Goal: Information Seeking & Learning: Check status

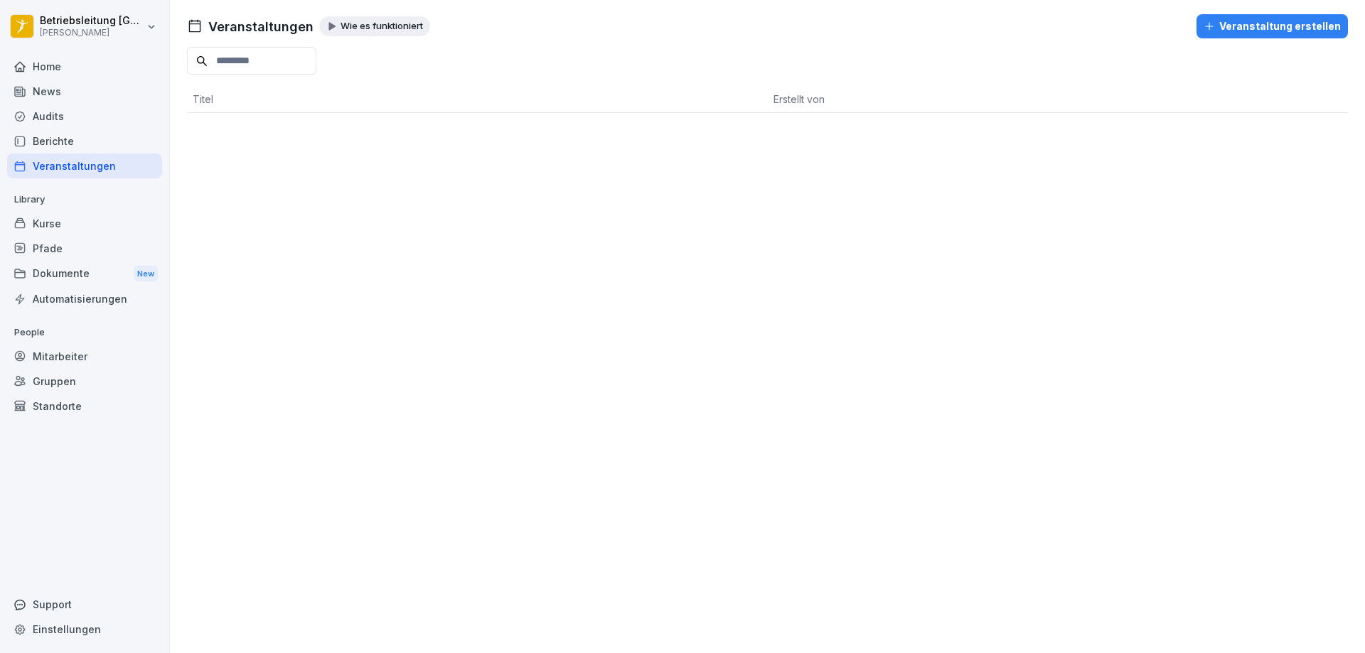
click at [55, 57] on div "Home" at bounding box center [84, 66] width 155 height 25
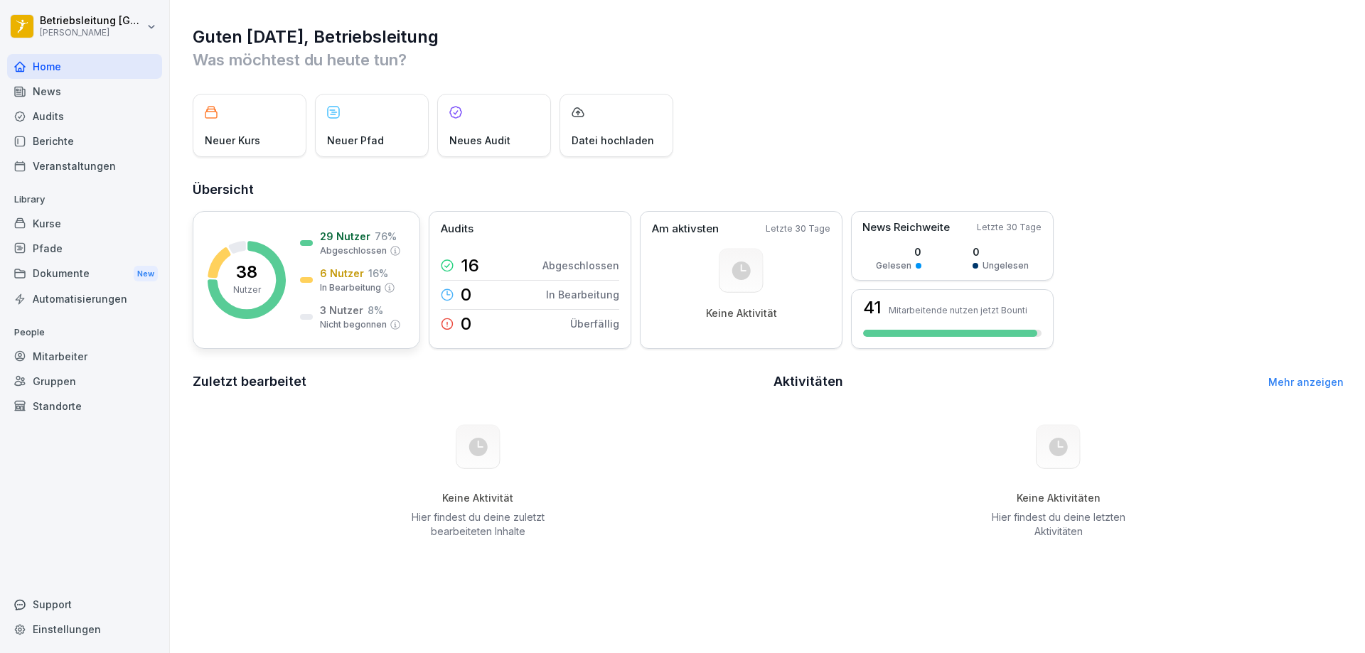
click at [261, 292] on rect at bounding box center [247, 280] width 78 height 78
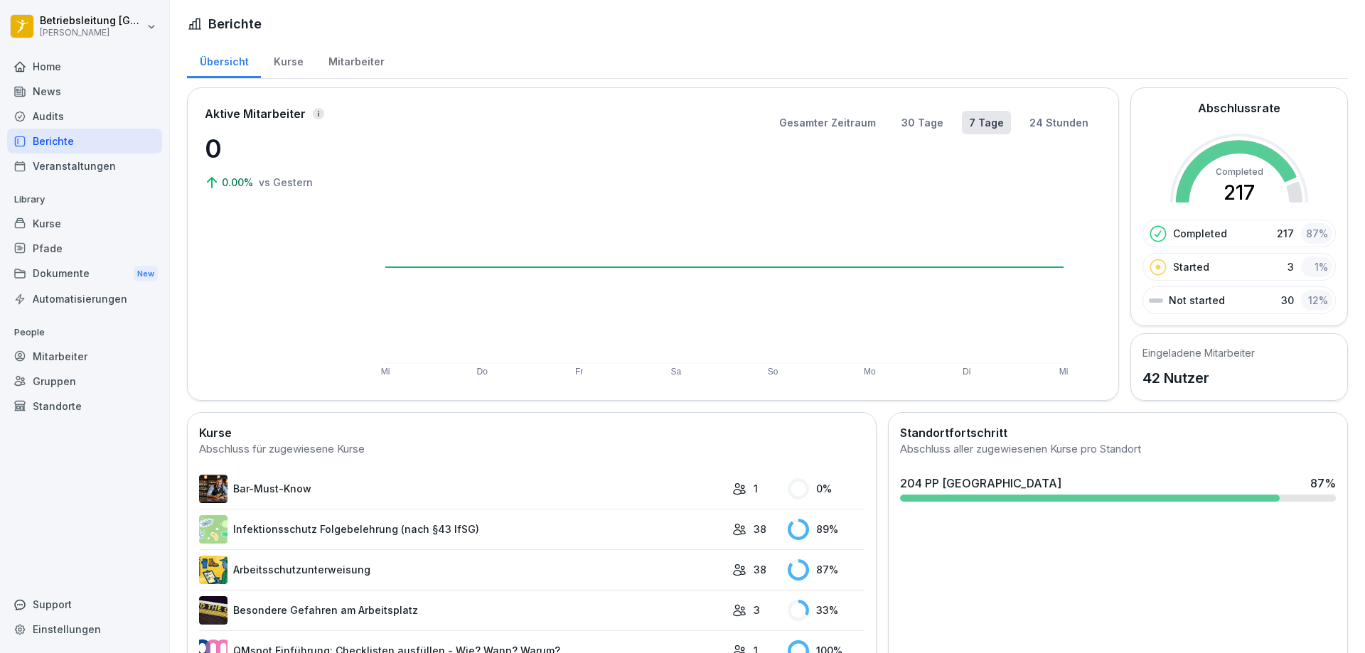
click at [293, 70] on div "Kurse" at bounding box center [288, 60] width 55 height 36
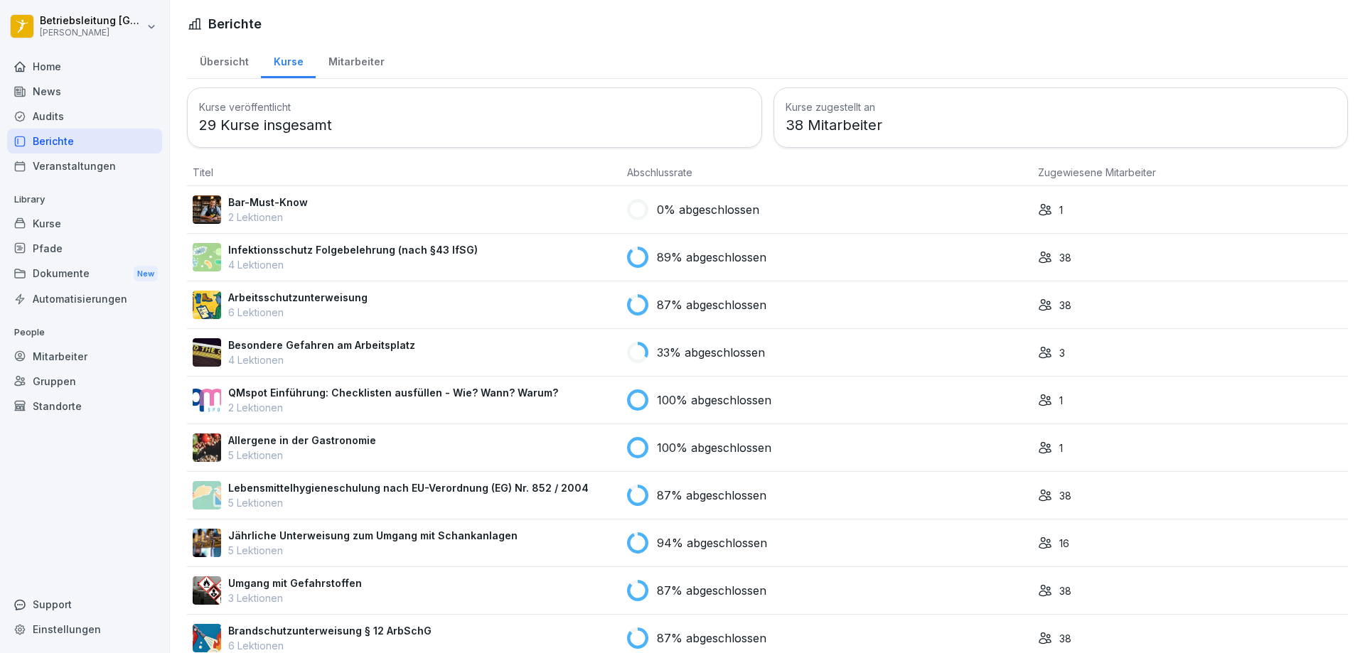
click at [538, 257] on div "Infektionsschutz Folgebelehrung (nach §43 IfSG) 4 Lektionen" at bounding box center [404, 257] width 423 height 30
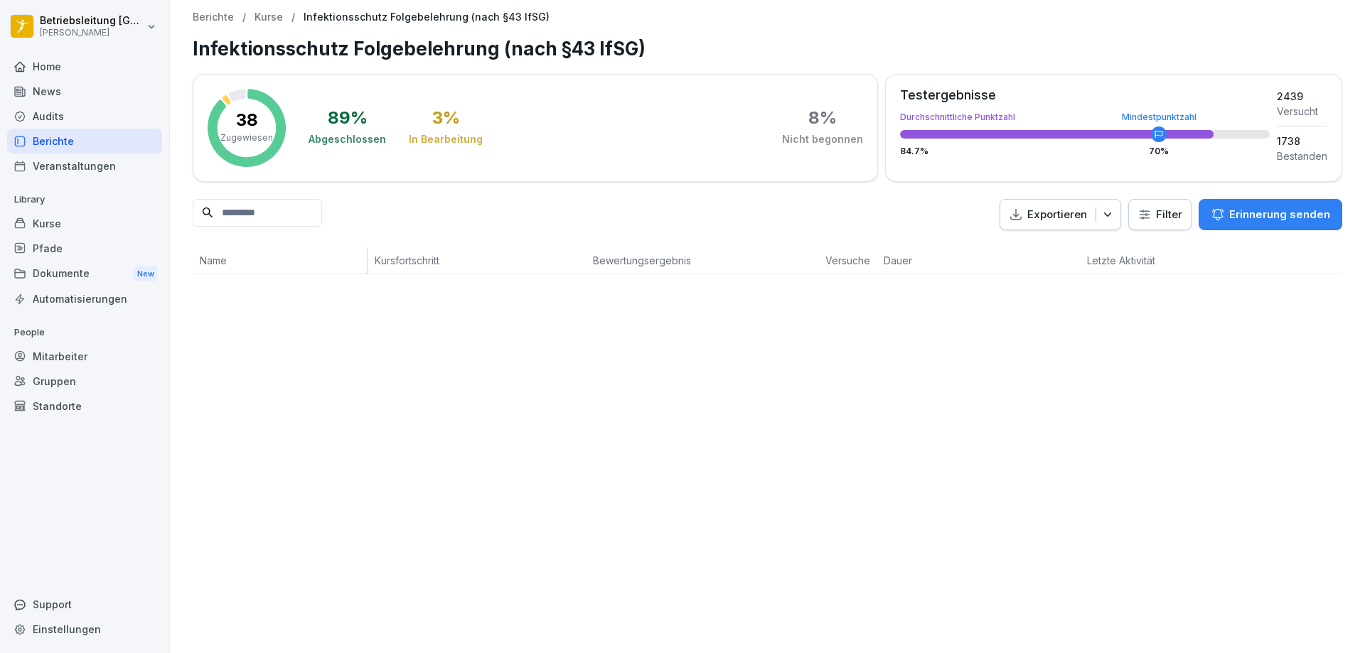
click at [73, 68] on div "Home" at bounding box center [84, 66] width 155 height 25
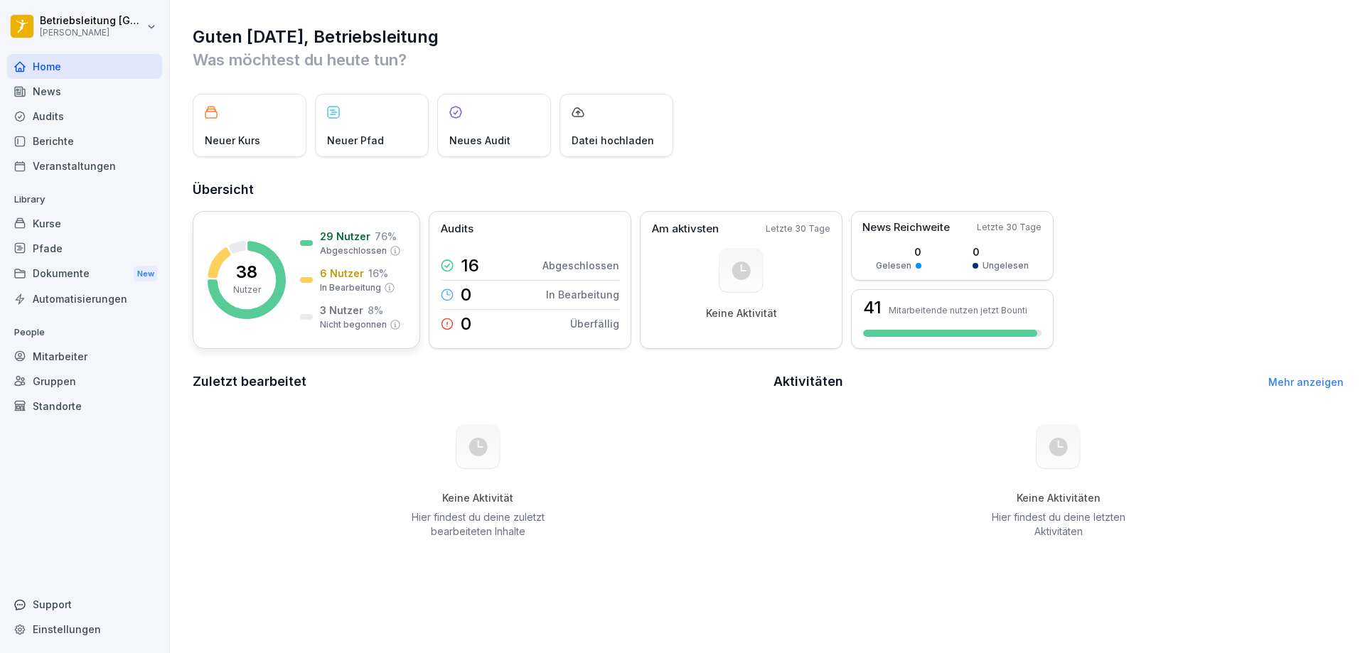
click at [268, 288] on rect at bounding box center [247, 280] width 78 height 78
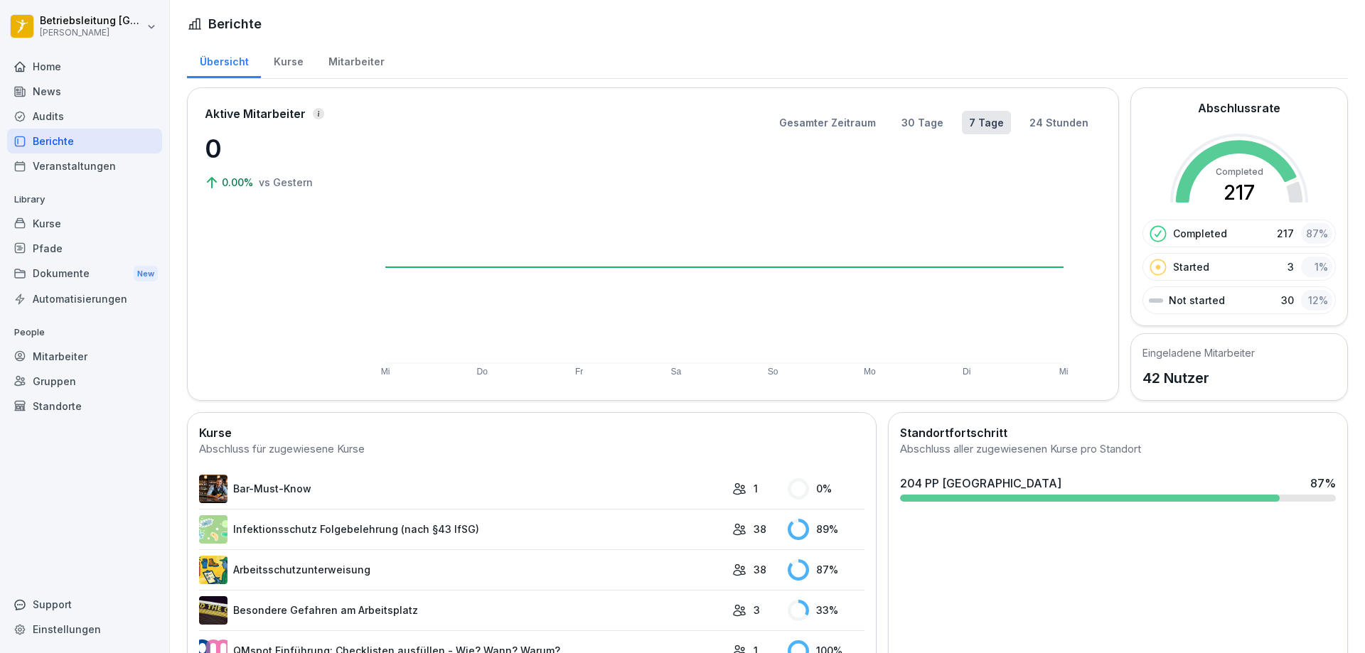
click at [294, 65] on div "Kurse" at bounding box center [288, 60] width 55 height 36
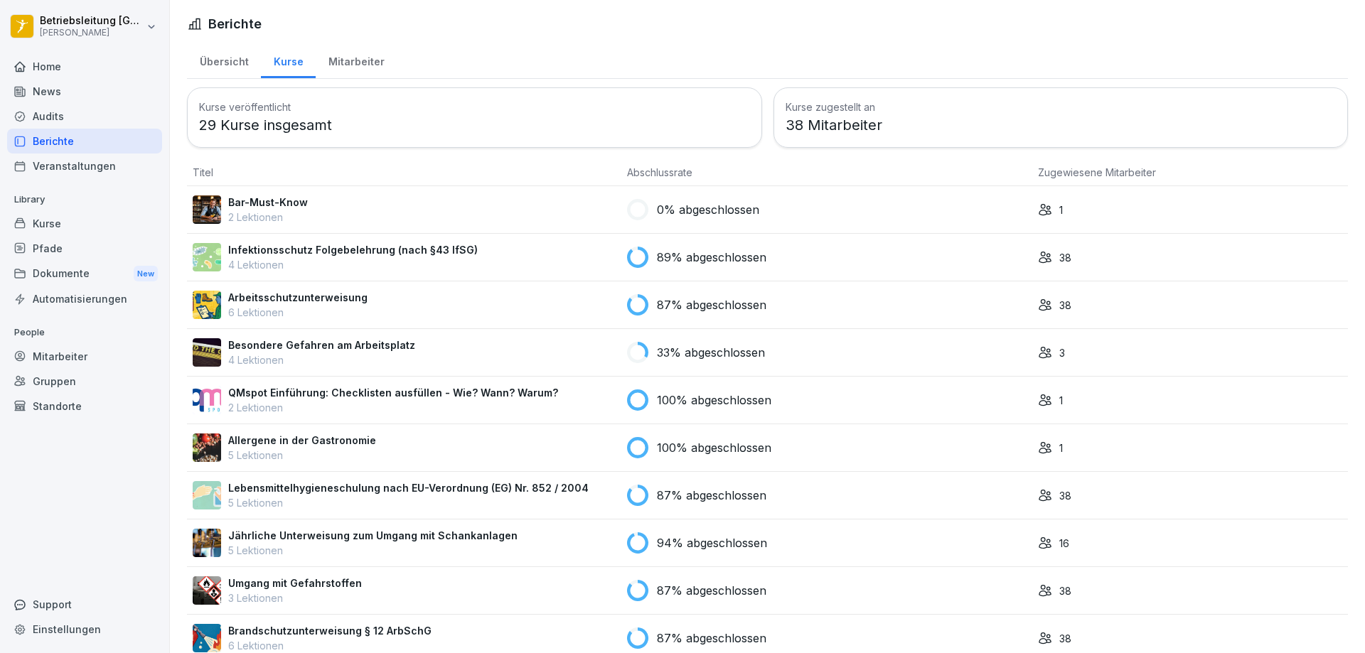
click at [402, 260] on p "4 Lektionen" at bounding box center [353, 264] width 250 height 15
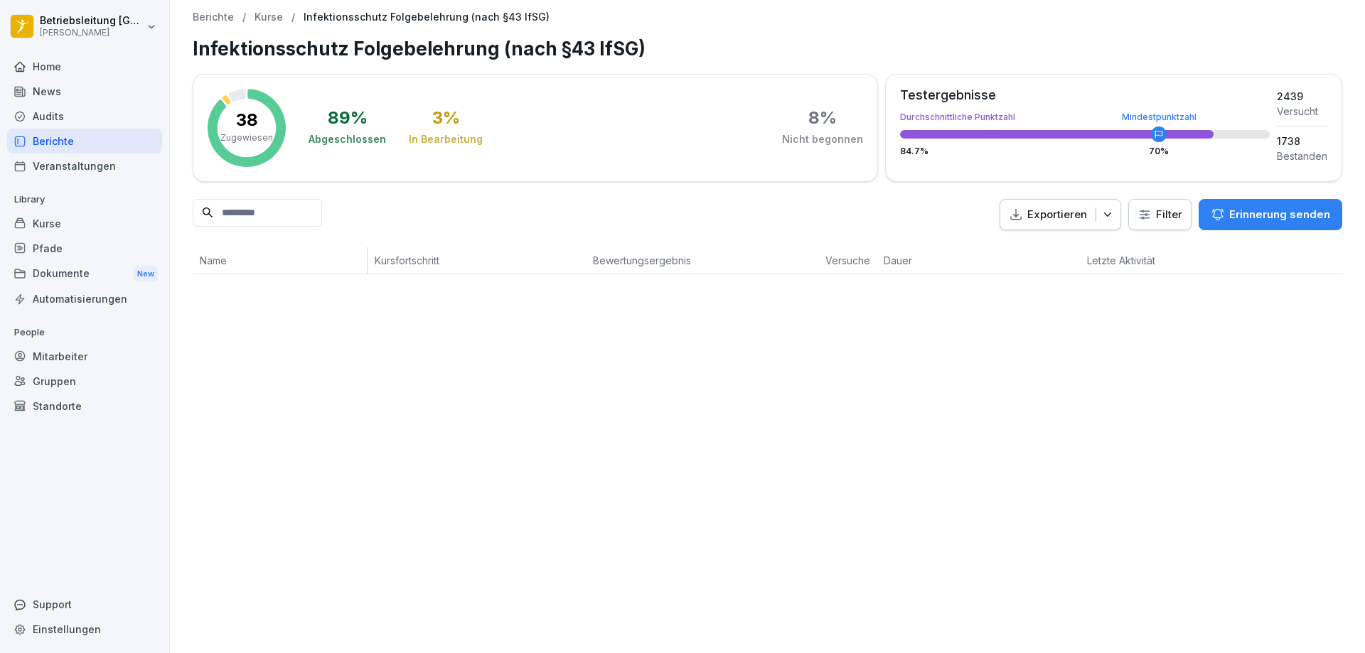
click at [266, 20] on p "Kurse" at bounding box center [269, 17] width 28 height 12
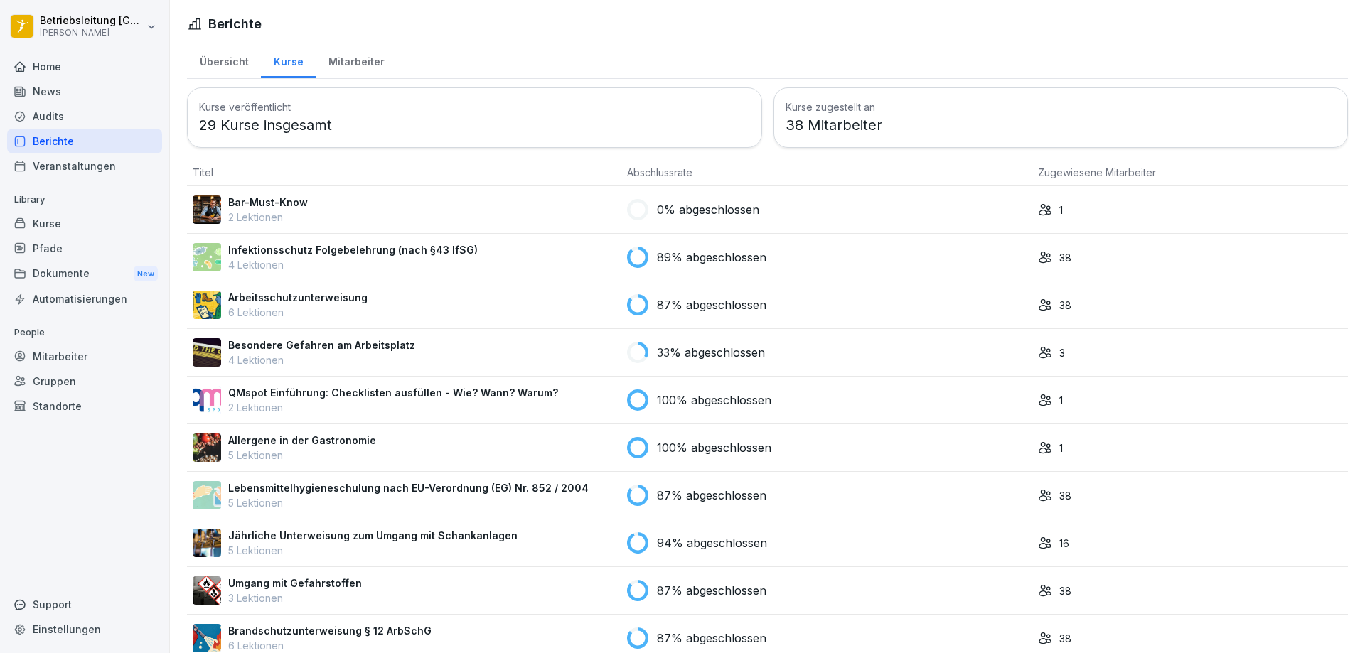
click at [1059, 262] on p "38" at bounding box center [1065, 257] width 12 height 15
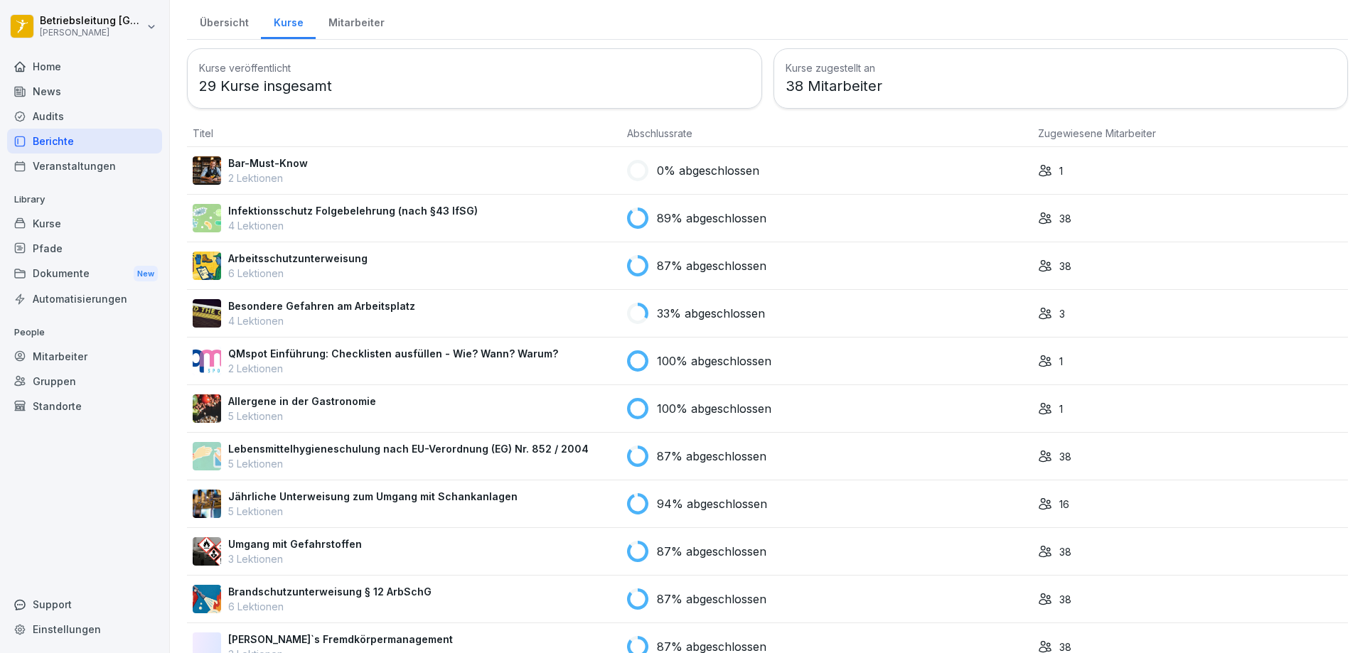
scroll to position [78, 0]
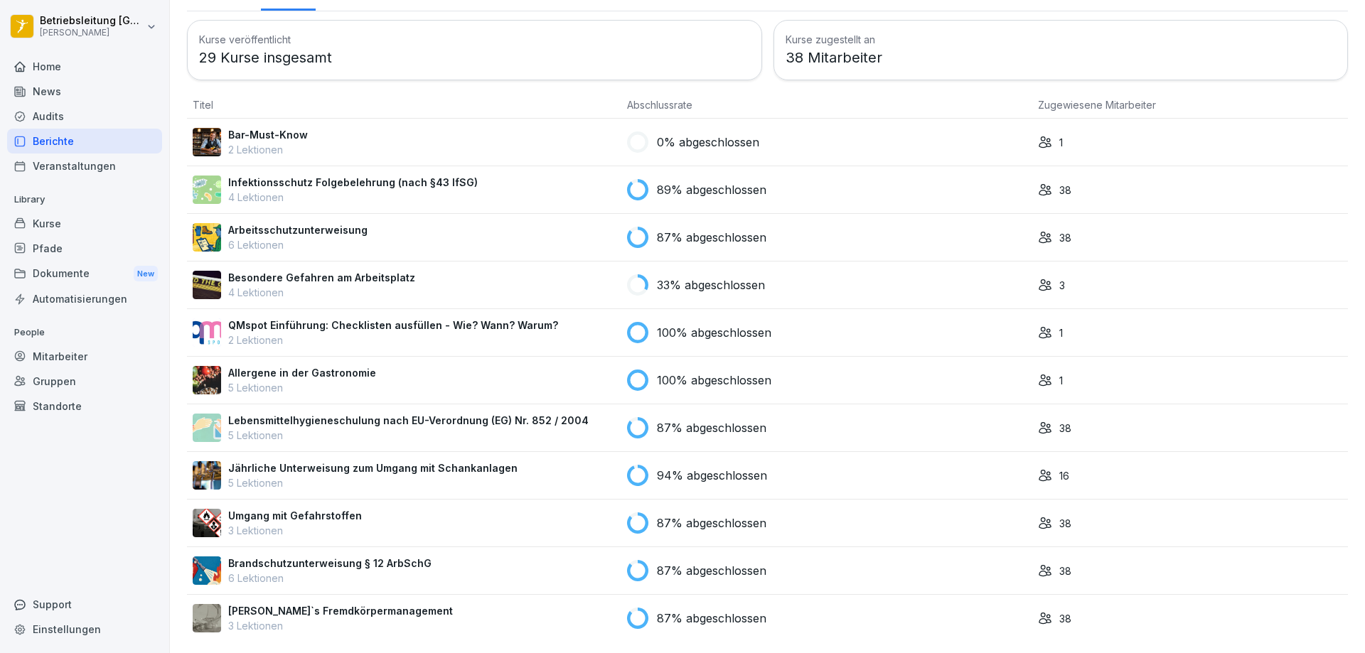
click at [498, 463] on p "Jährliche Unterweisung zum Umgang mit Schankanlagen" at bounding box center [372, 468] width 289 height 15
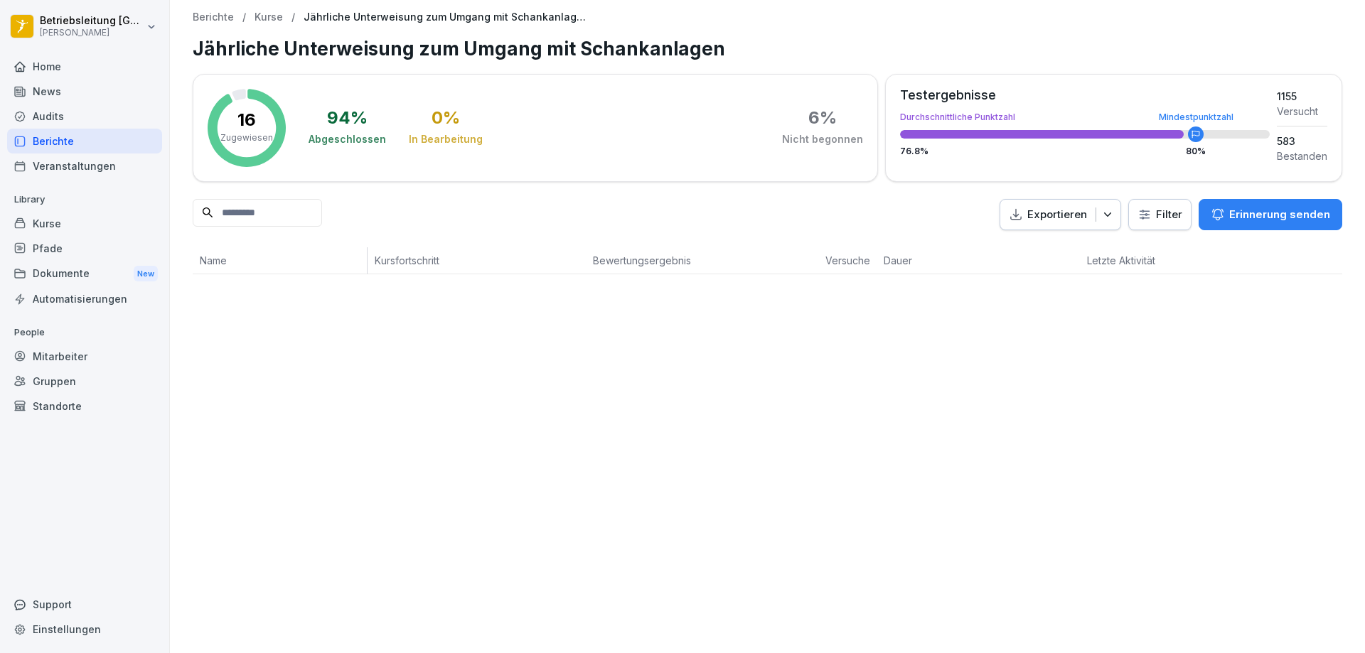
click at [1166, 215] on html "Betriebsleitung [GEOGRAPHIC_DATA] [PERSON_NAME] Home News Audits Berichte Veran…" at bounding box center [682, 326] width 1365 height 653
click at [342, 130] on div "94 % Abgeschlossen" at bounding box center [348, 127] width 78 height 37
click at [61, 365] on div "Mitarbeiter" at bounding box center [84, 356] width 155 height 25
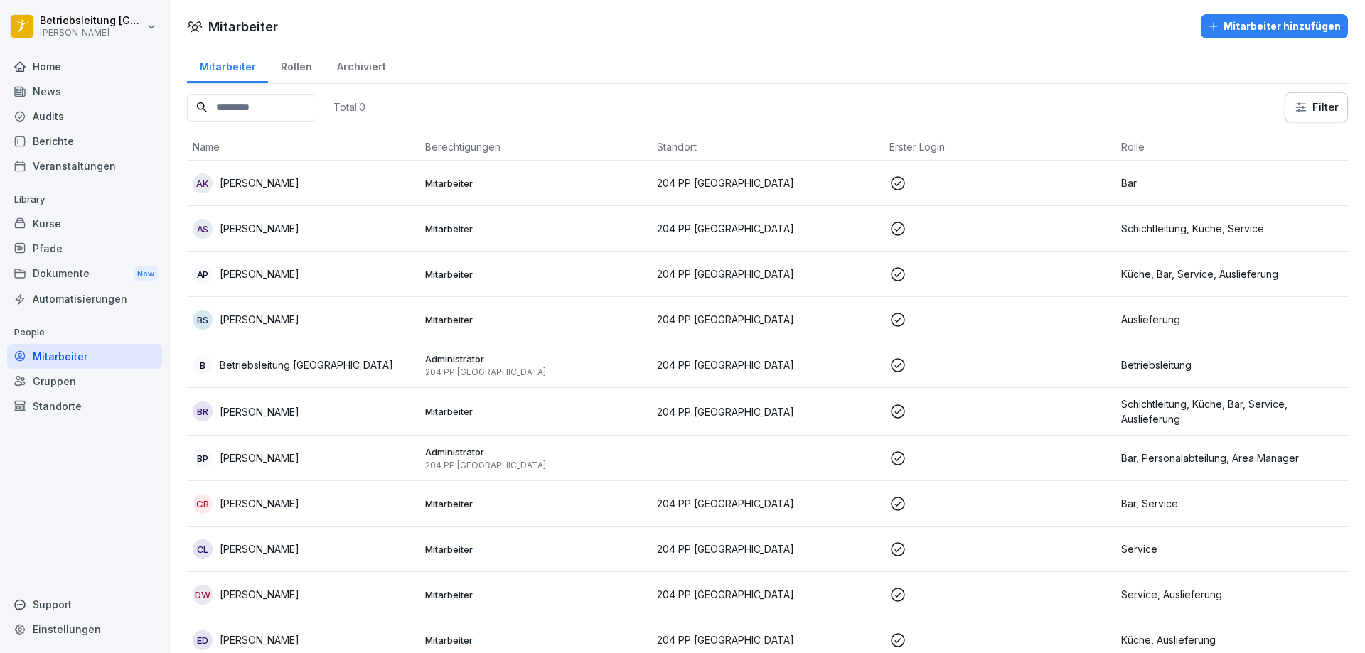
click at [74, 70] on div "Home" at bounding box center [84, 66] width 155 height 25
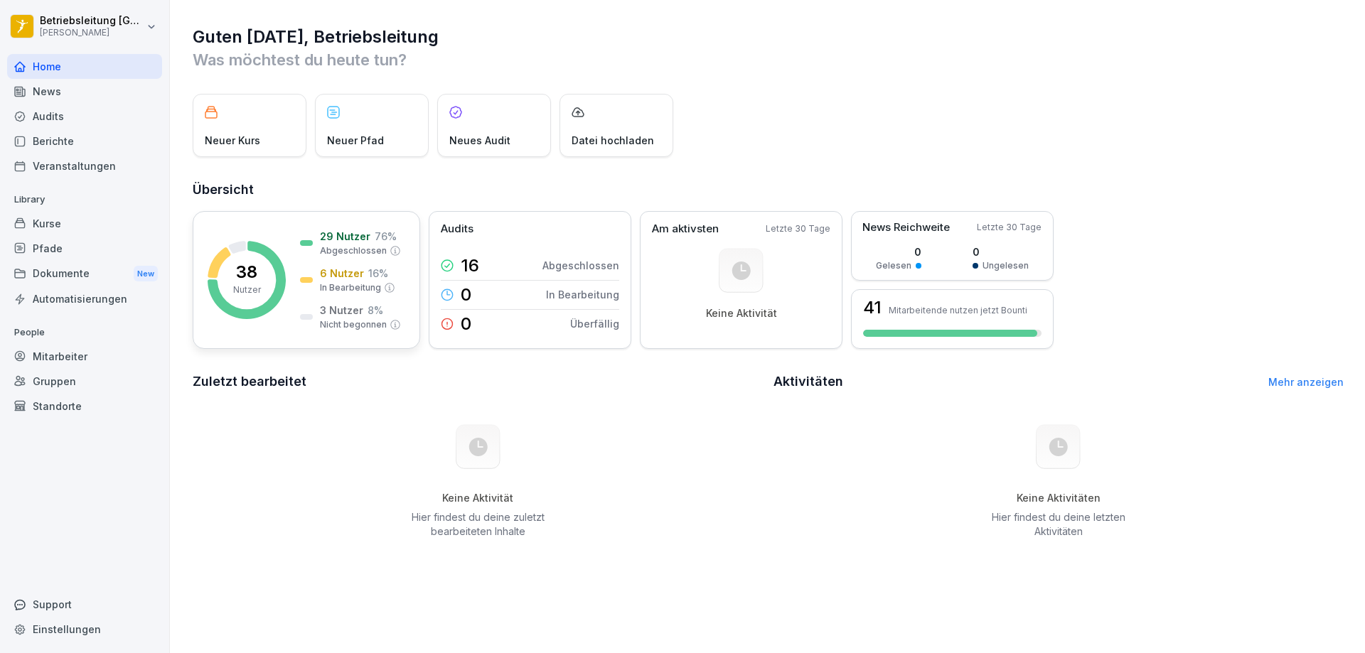
click at [255, 277] on p "38" at bounding box center [246, 272] width 21 height 17
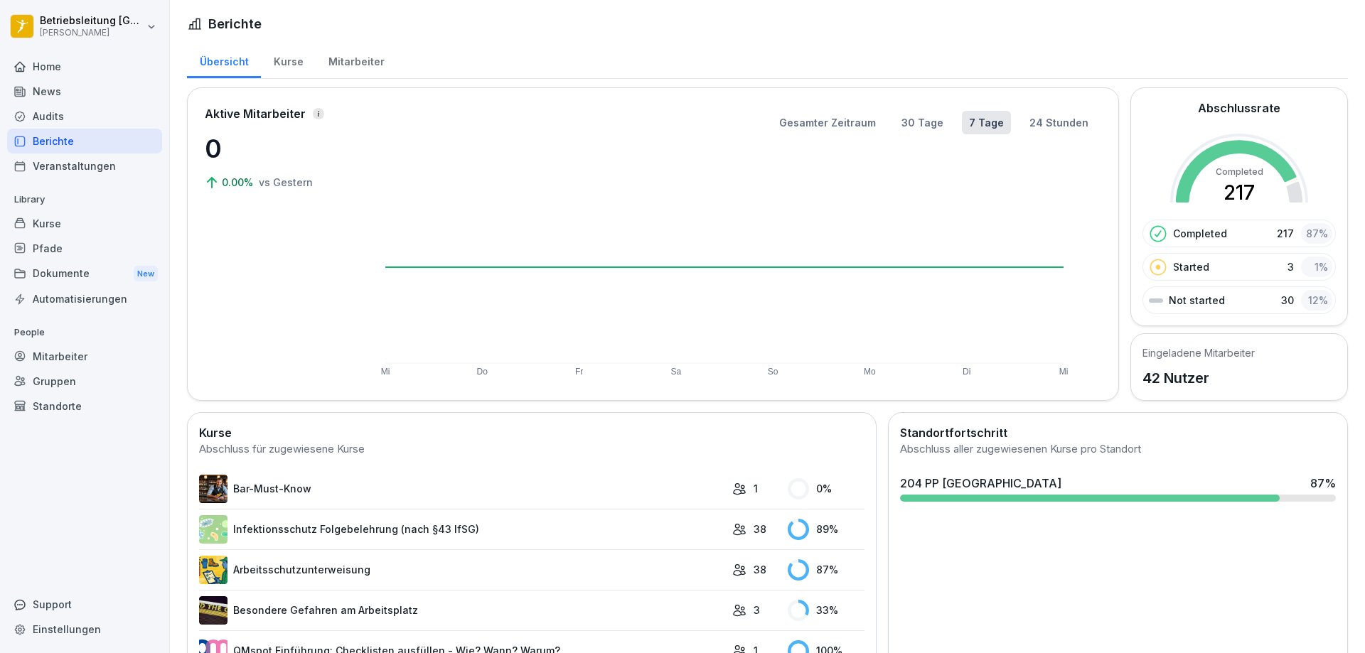
click at [365, 60] on div "Mitarbeiter" at bounding box center [356, 60] width 81 height 36
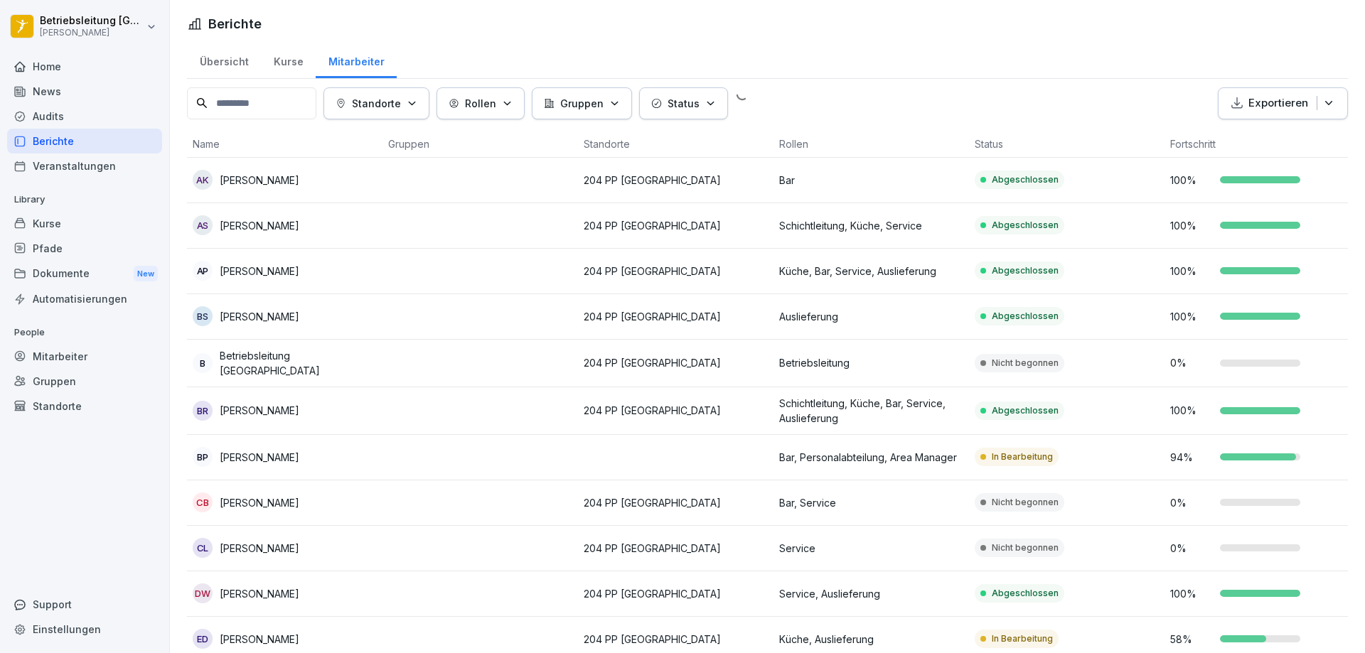
click at [287, 64] on div "Kurse" at bounding box center [288, 60] width 55 height 36
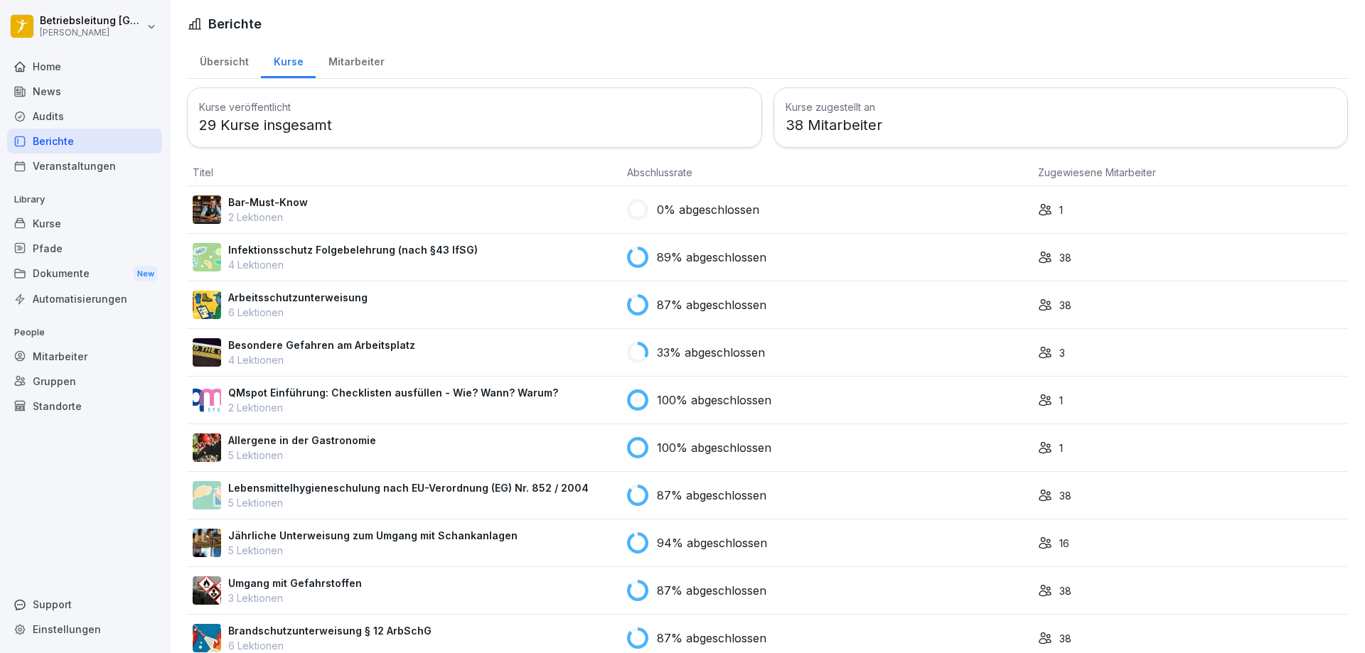
click at [85, 74] on div "Home" at bounding box center [84, 66] width 155 height 25
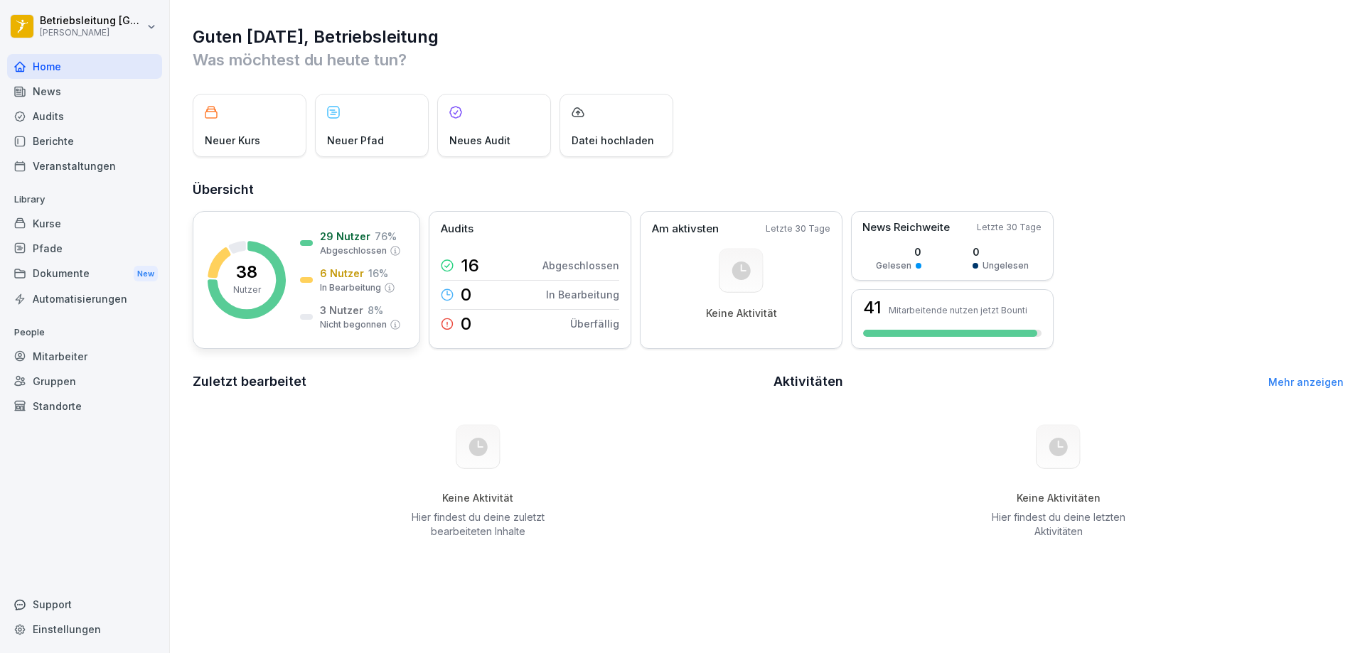
click at [250, 281] on p "38" at bounding box center [246, 272] width 21 height 17
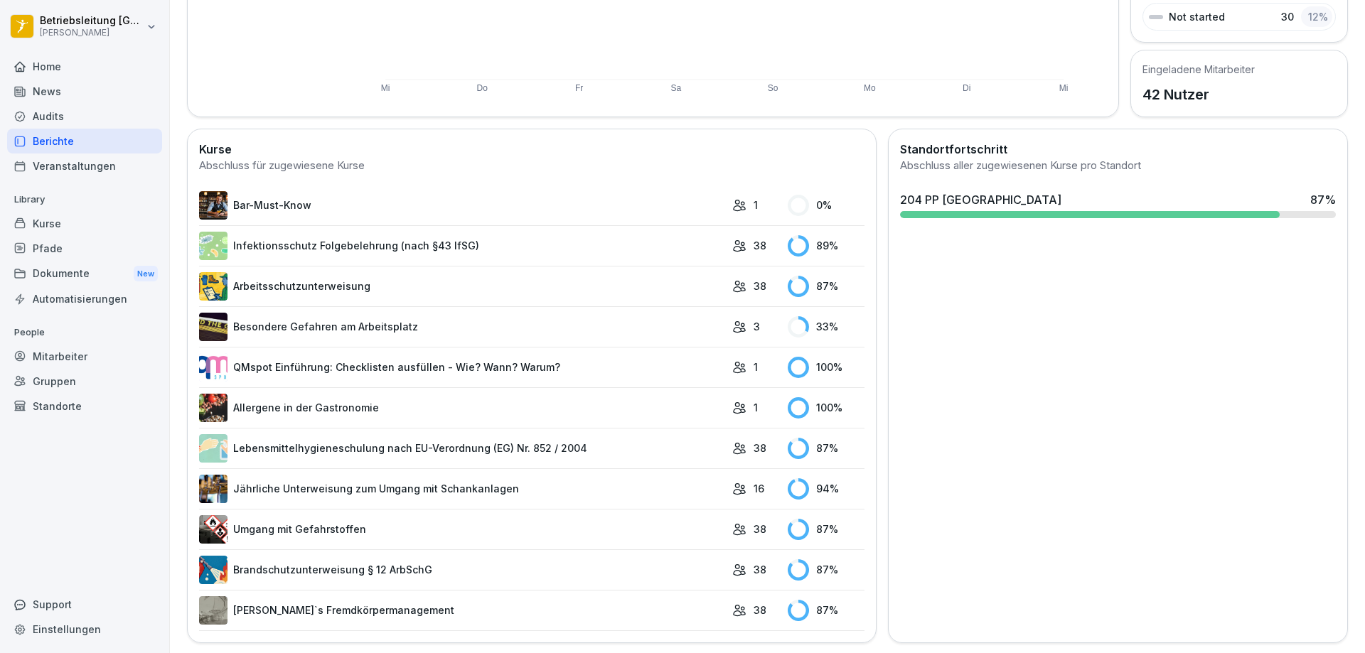
scroll to position [284, 0]
click at [422, 292] on link "Arbeitsschutzunterweisung" at bounding box center [462, 286] width 526 height 28
click at [495, 555] on link "Brandschutzunterweisung § 12 ArbSchG" at bounding box center [462, 569] width 526 height 28
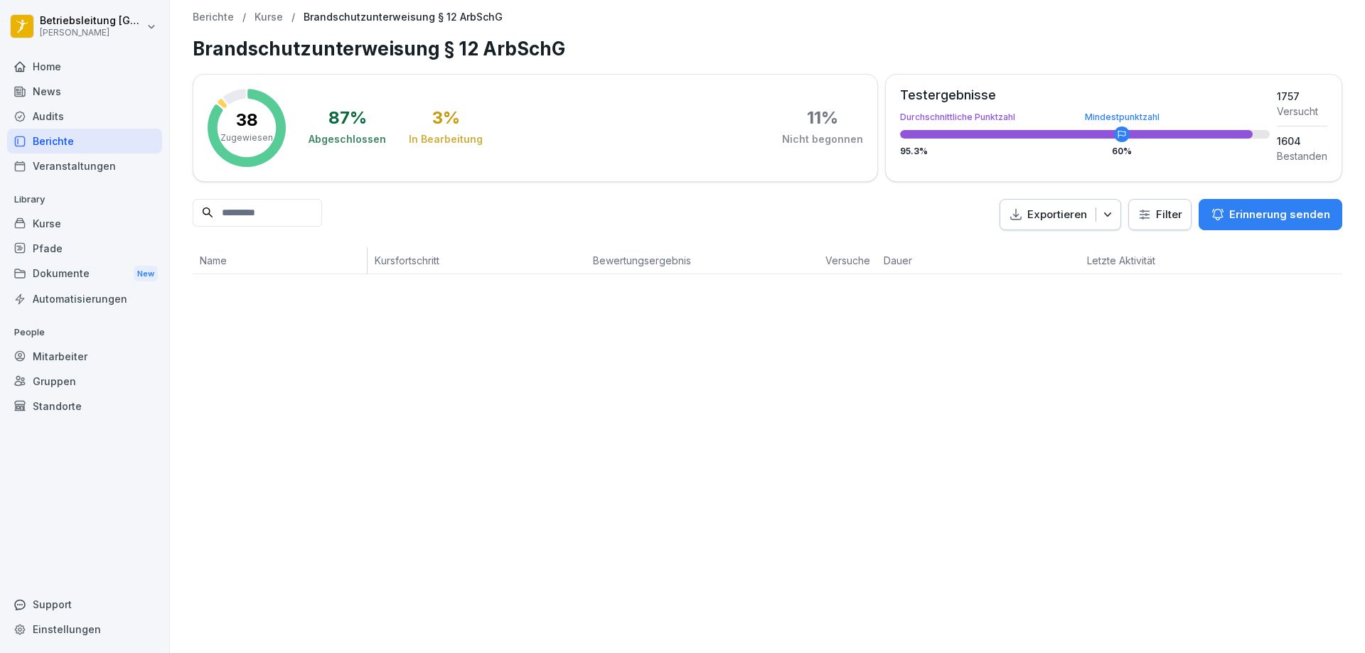
click at [452, 135] on div "In Bearbeitung" at bounding box center [446, 139] width 74 height 14
click at [65, 352] on div "Mitarbeiter" at bounding box center [84, 356] width 155 height 25
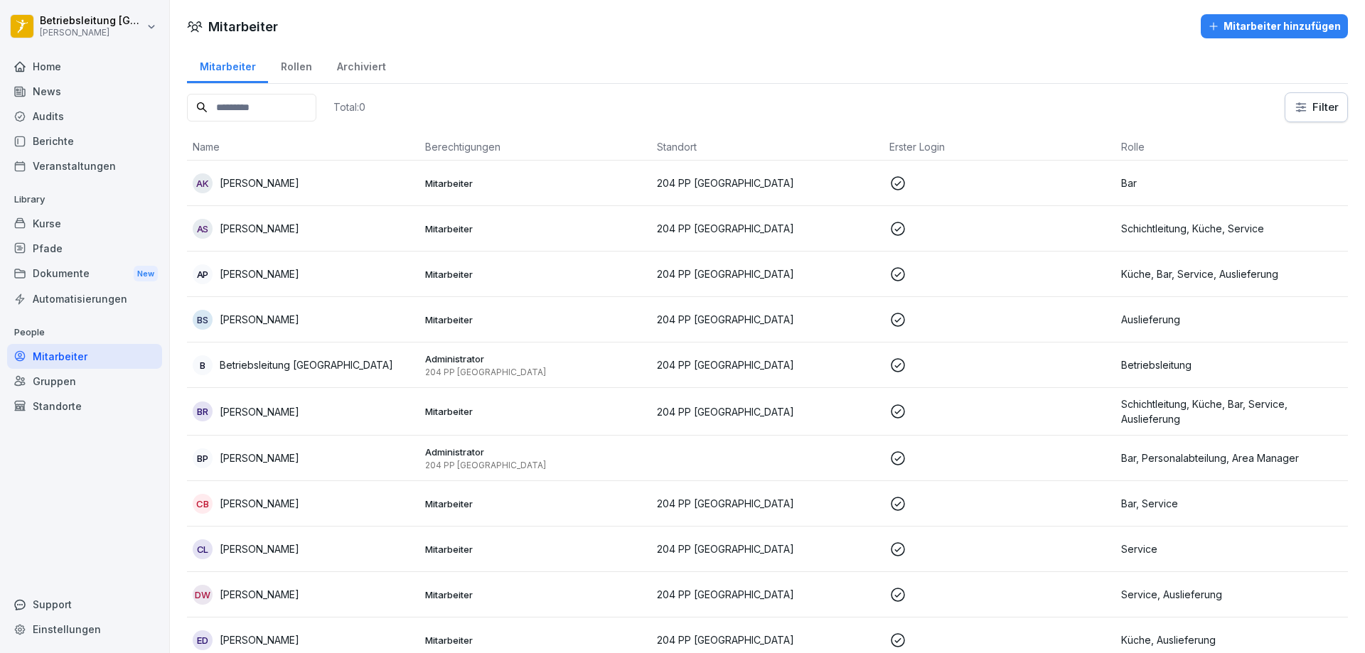
click at [348, 321] on div "BS Benedikt Elias Seithe" at bounding box center [303, 320] width 221 height 20
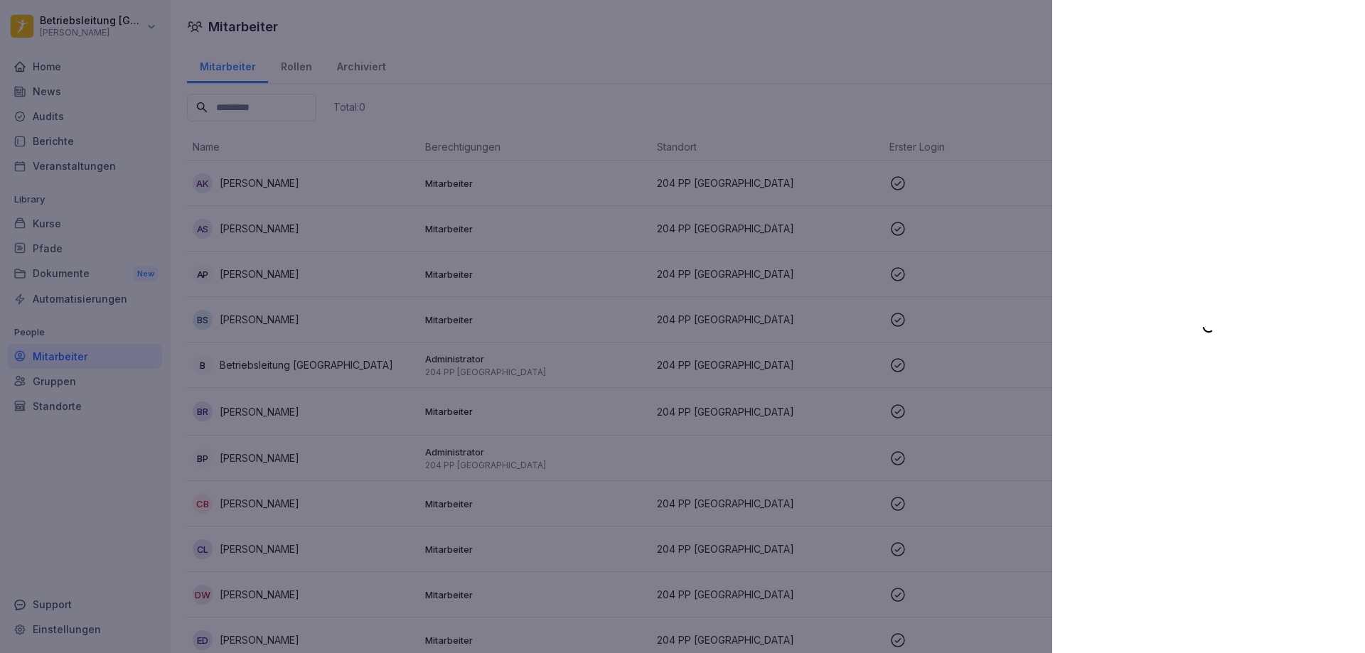
click at [1340, 359] on body "Betriebsleitung Greifswald Peter Pane Home News Audits Berichte Veranstaltungen…" at bounding box center [682, 326] width 1365 height 653
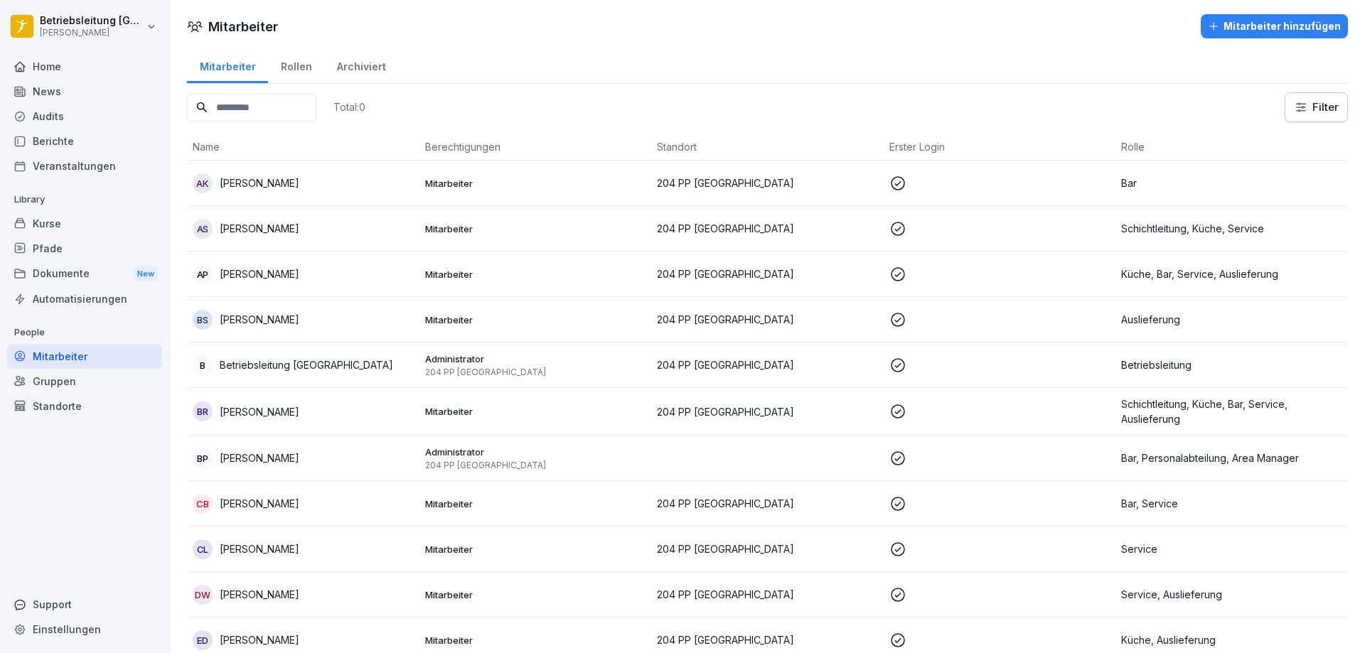
click at [294, 70] on div "Rollen" at bounding box center [296, 65] width 56 height 36
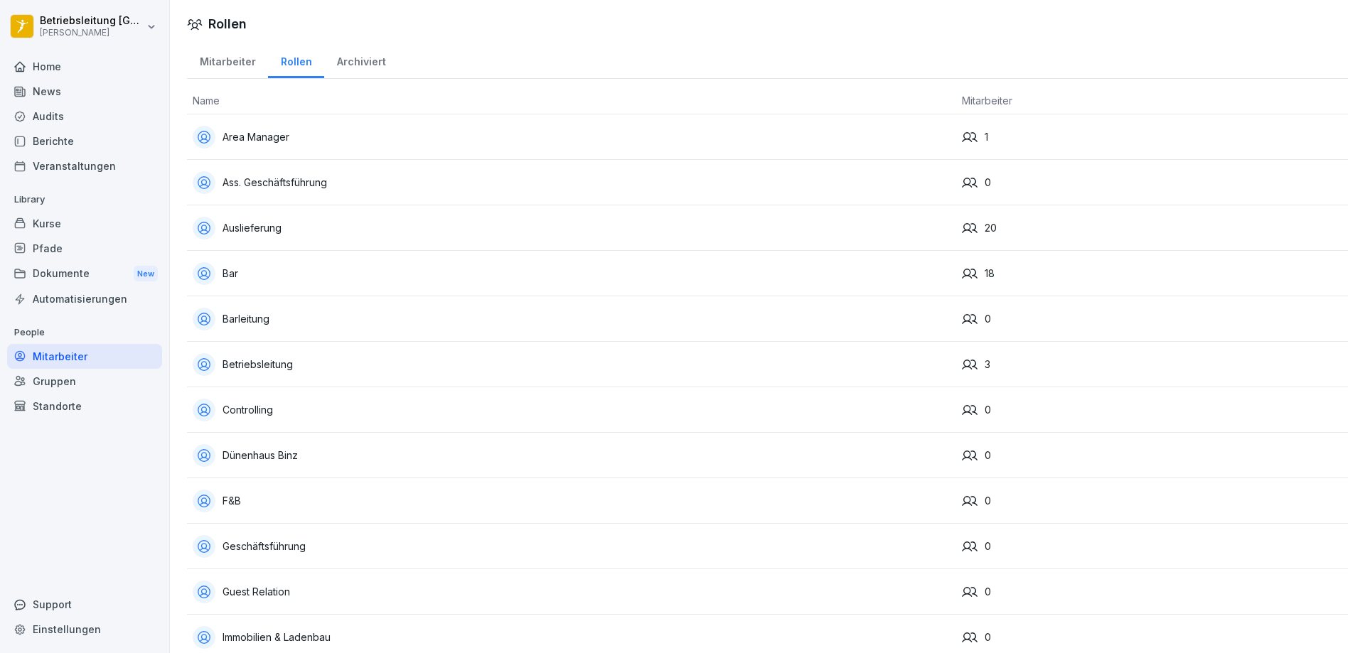
click at [238, 65] on div "Mitarbeiter" at bounding box center [227, 60] width 81 height 36
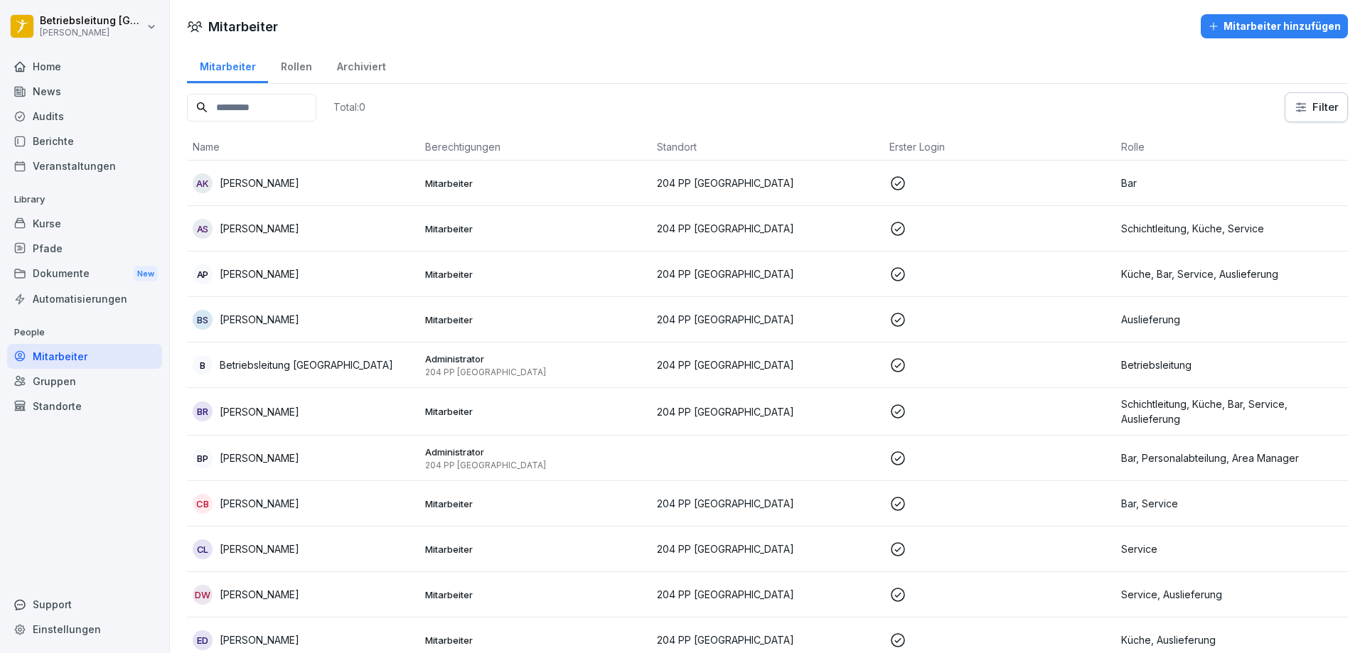
click at [1153, 279] on p "Küche, Bar, Service, Auslieferung" at bounding box center [1231, 274] width 221 height 15
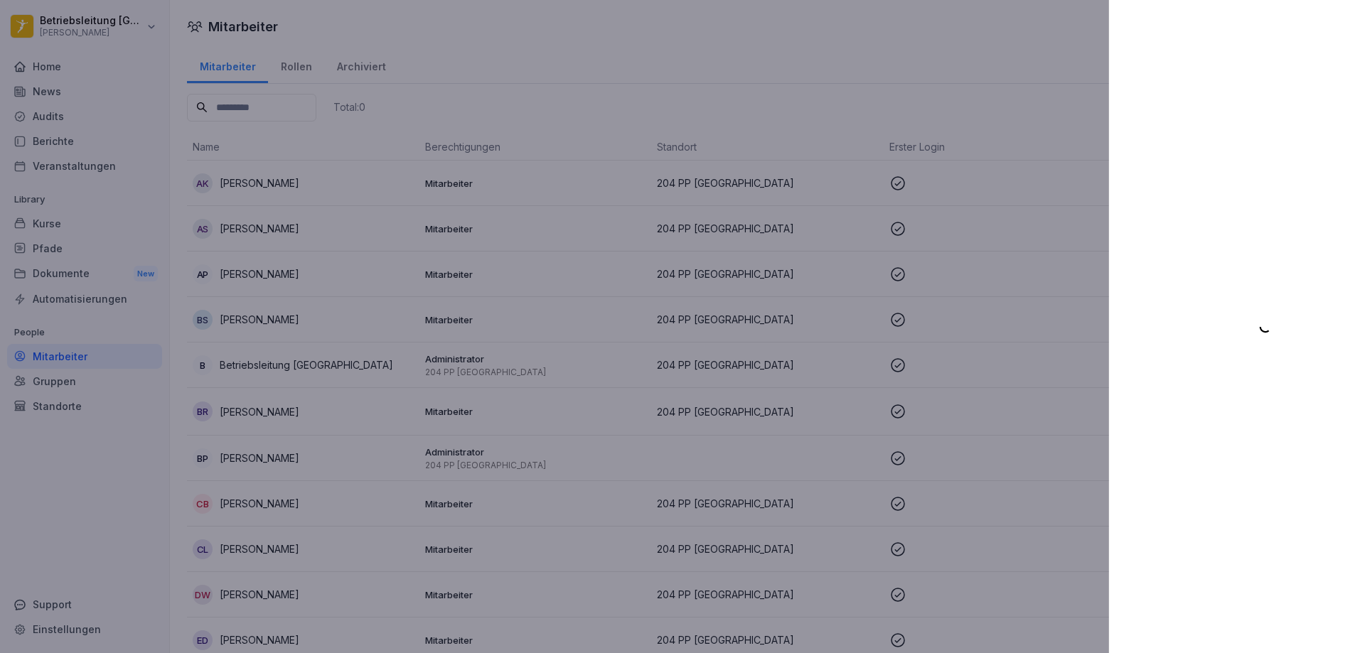
click at [215, 85] on div at bounding box center [682, 326] width 1365 height 653
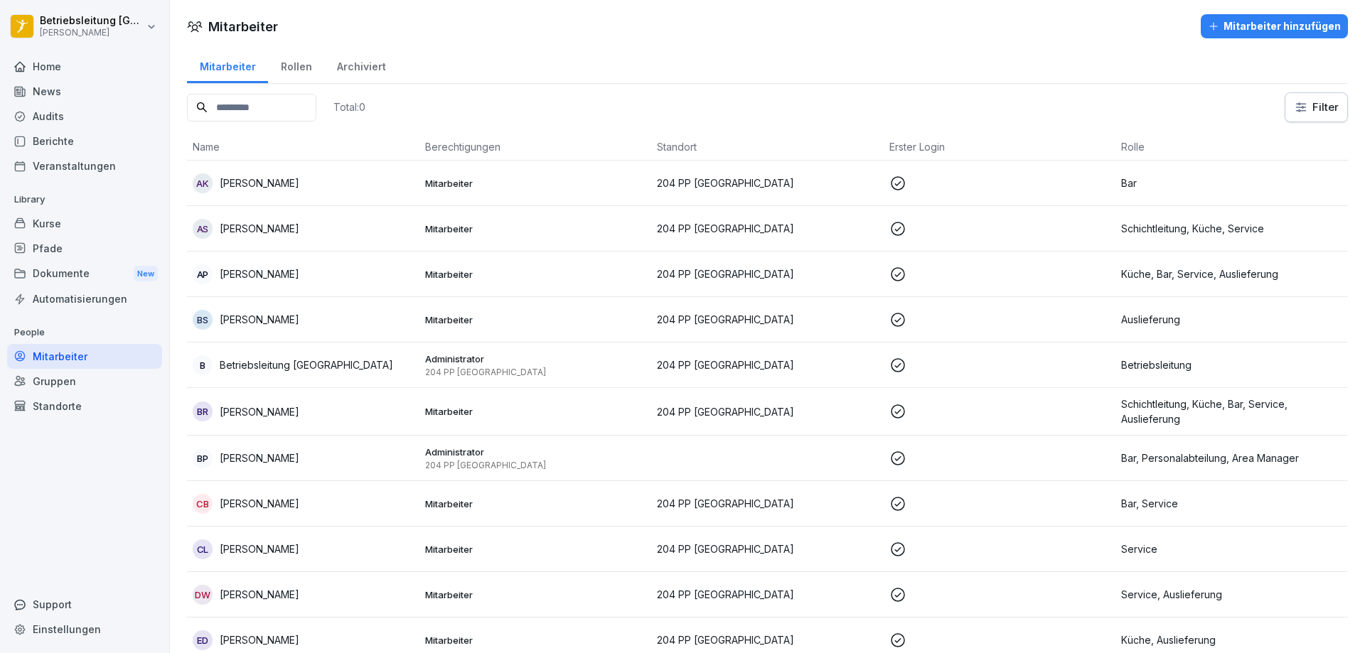
click at [72, 388] on div "Gruppen" at bounding box center [84, 381] width 155 height 25
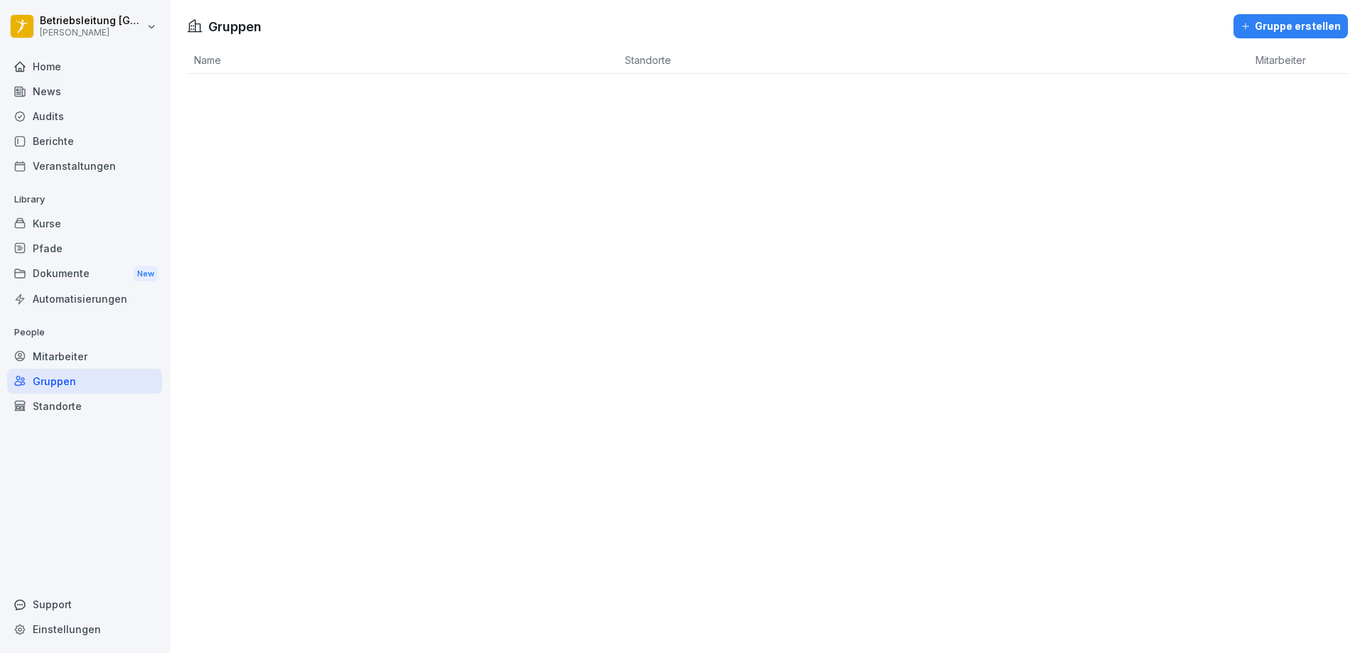
click at [78, 415] on div "Standorte" at bounding box center [84, 406] width 155 height 25
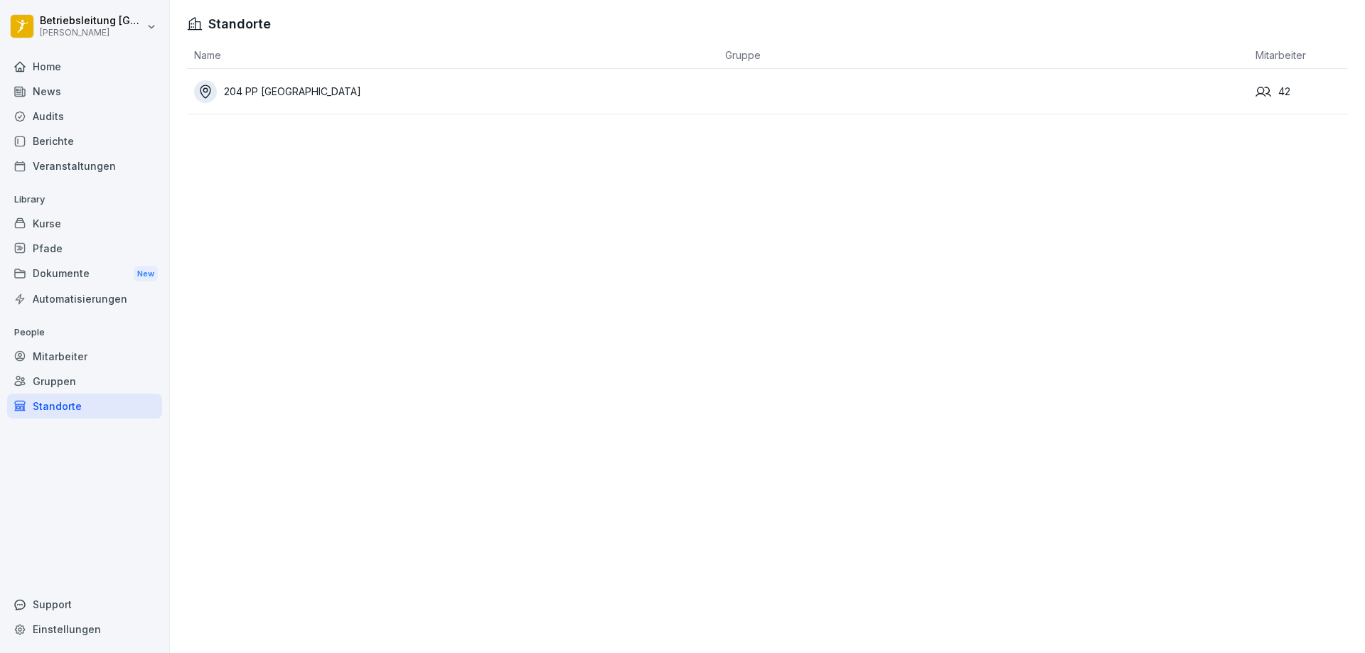
click at [494, 95] on div "204 PP [GEOGRAPHIC_DATA]" at bounding box center [456, 91] width 524 height 23
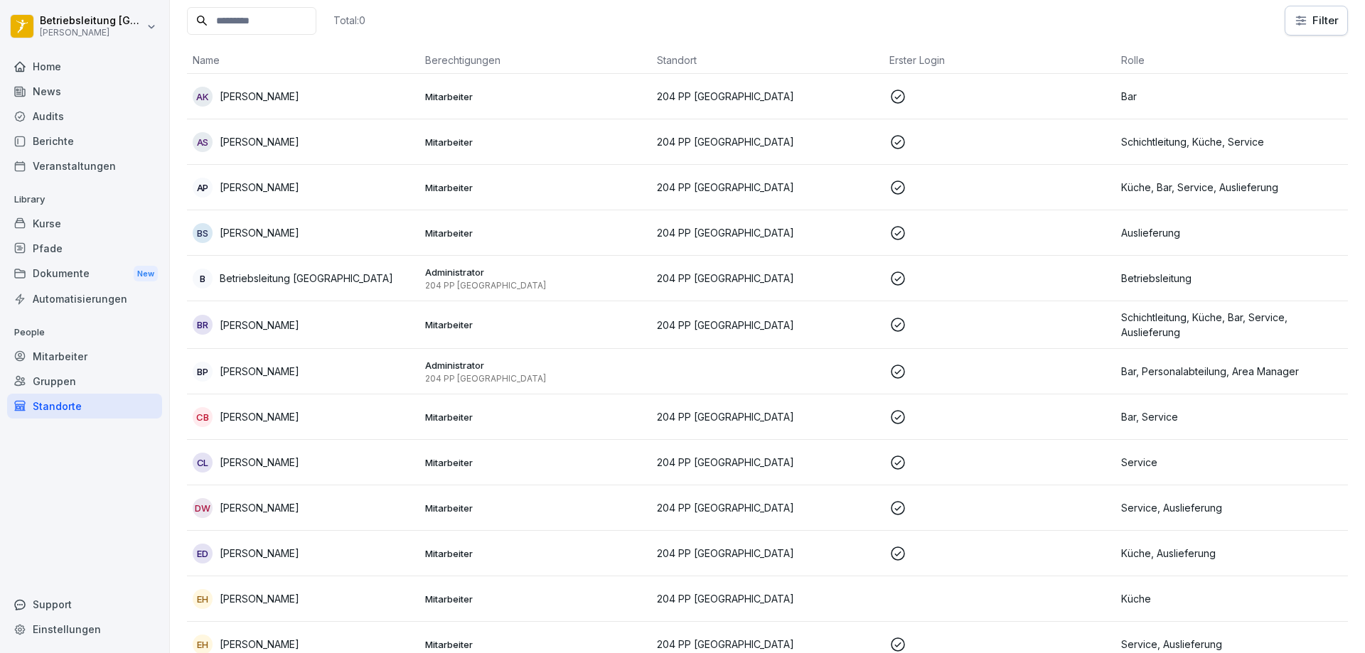
scroll to position [142, 0]
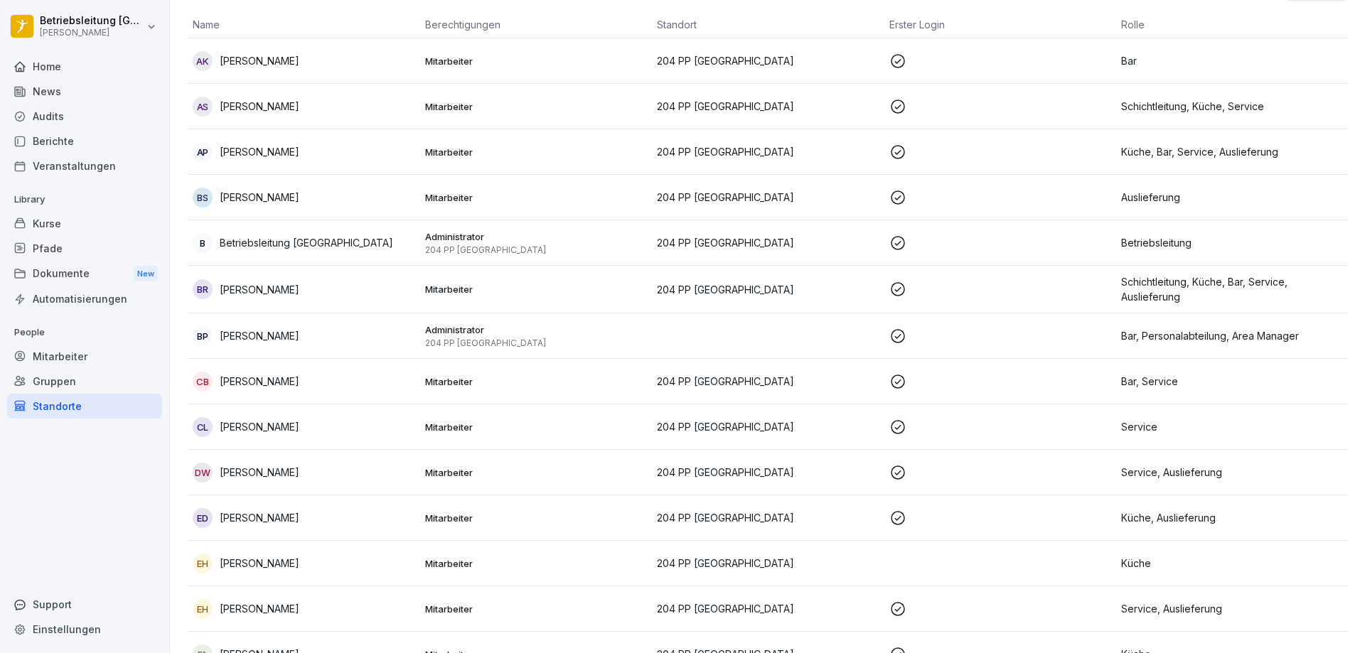
click at [741, 388] on p "204 PP [GEOGRAPHIC_DATA]" at bounding box center [767, 381] width 221 height 15
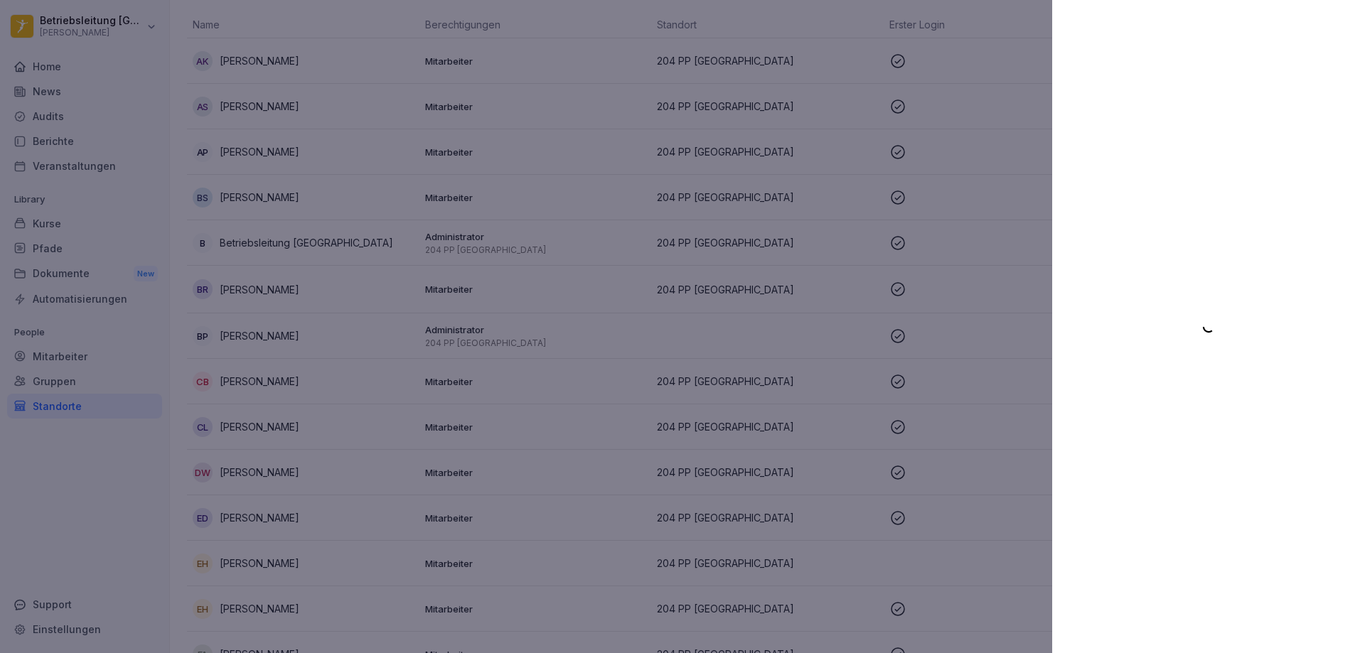
click at [484, 430] on div at bounding box center [682, 326] width 1365 height 653
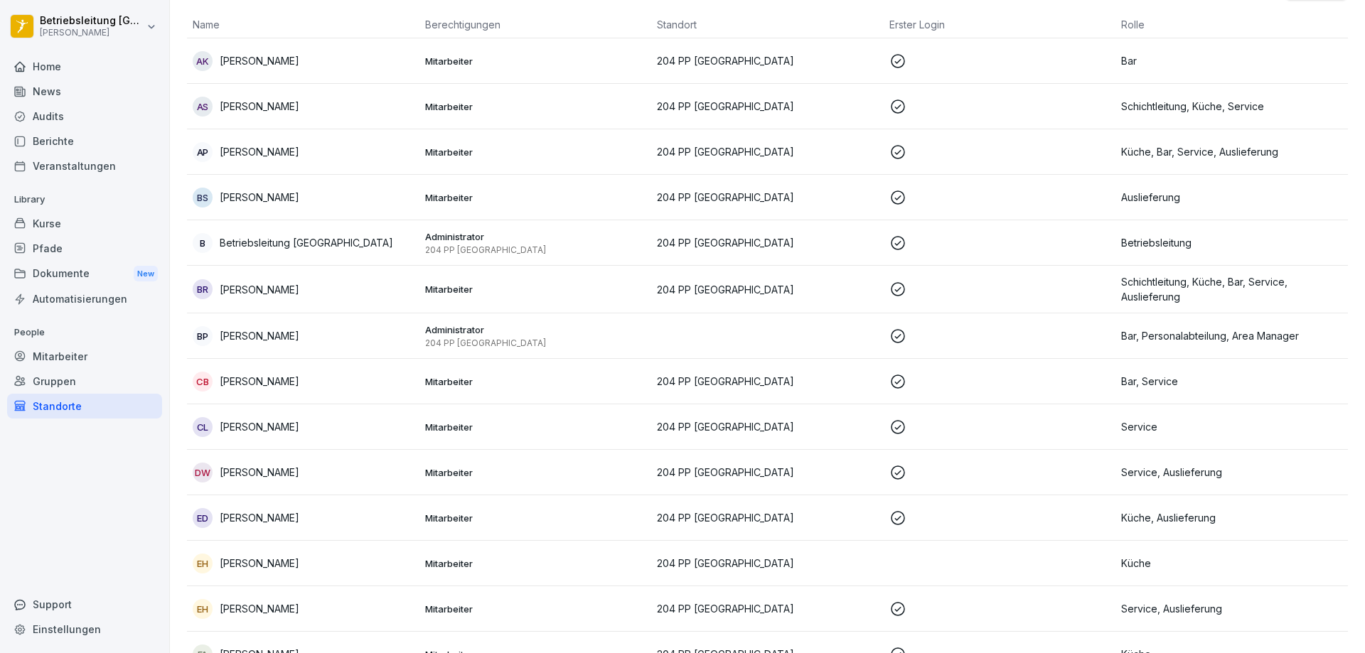
click at [52, 225] on div "Kurse" at bounding box center [84, 223] width 155 height 25
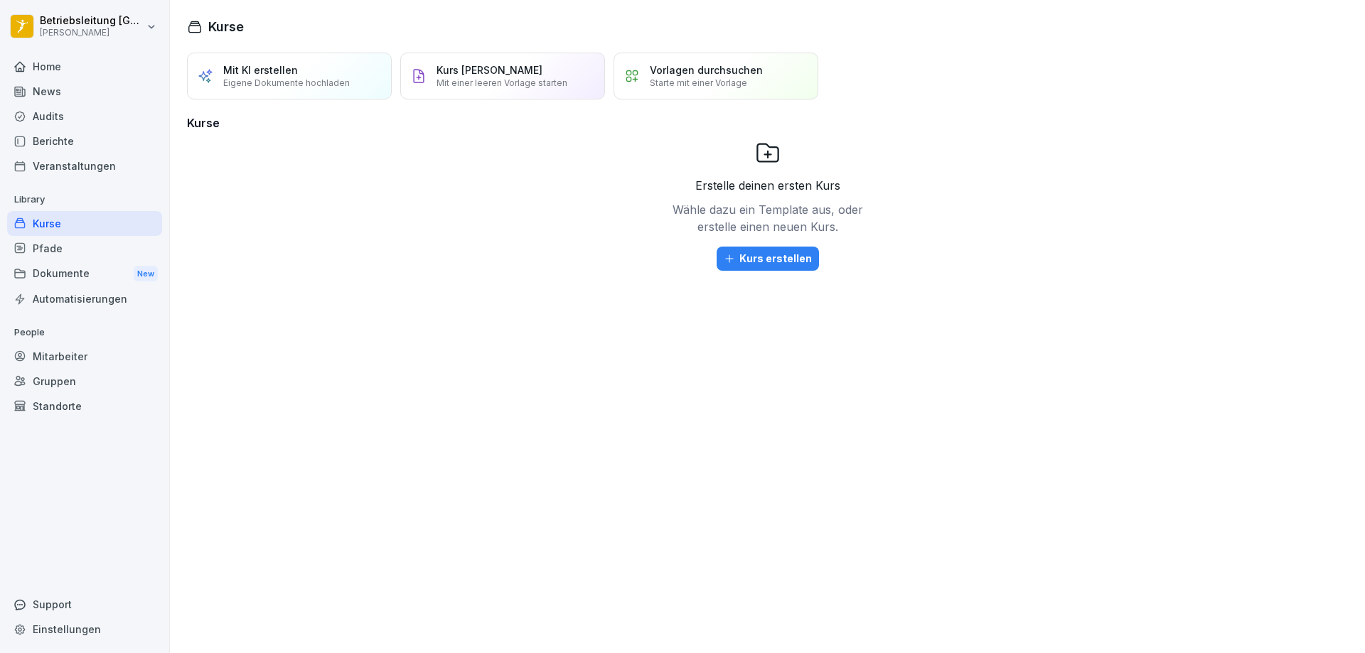
click at [56, 140] on div "Berichte" at bounding box center [84, 141] width 155 height 25
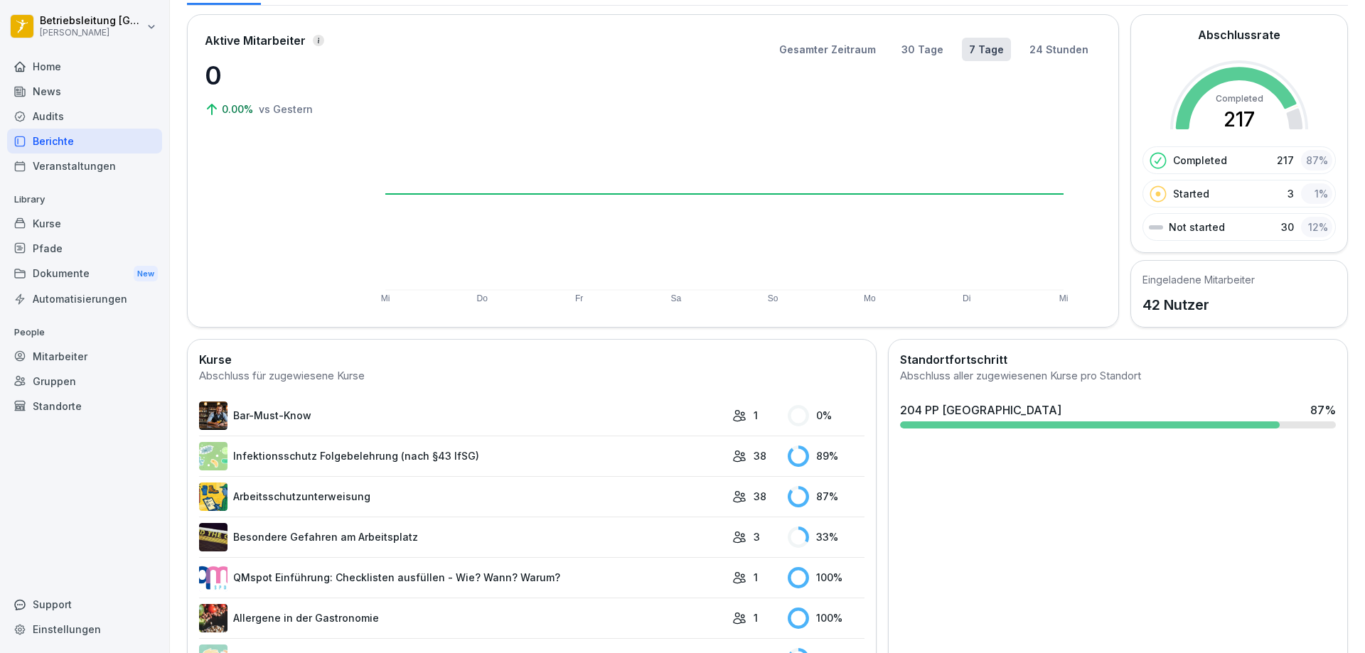
scroll to position [142, 0]
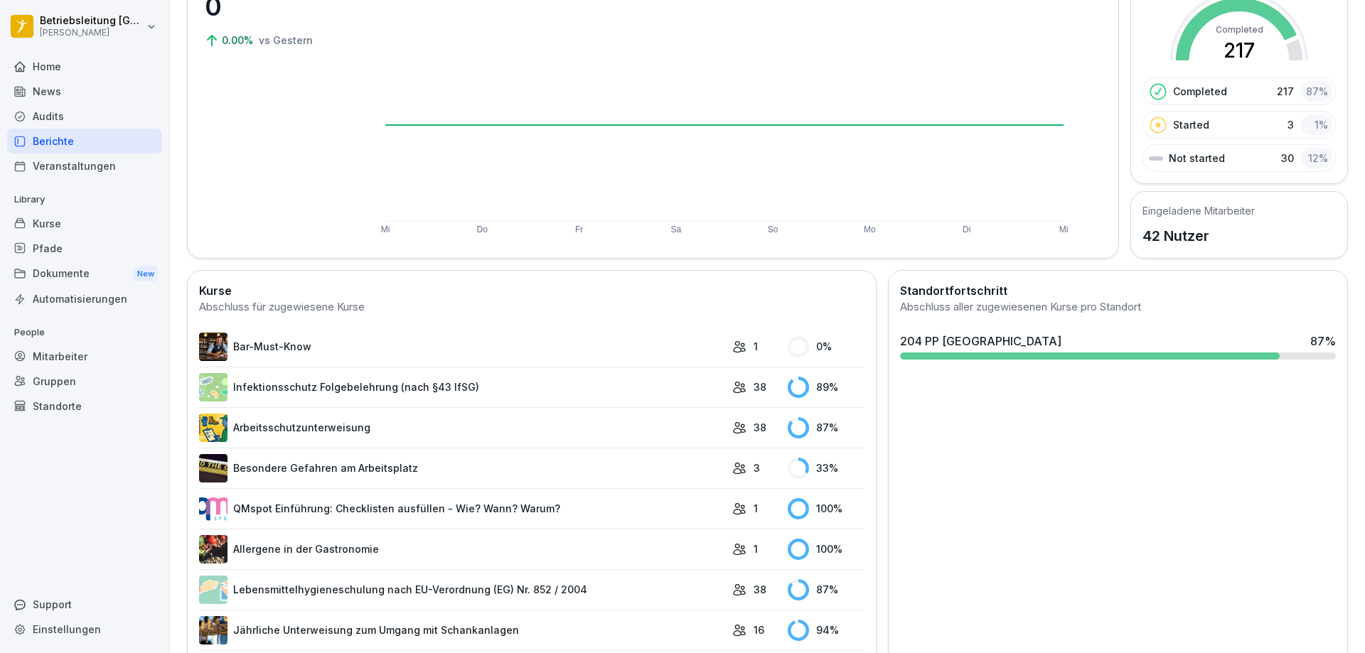
click at [694, 438] on link "Arbeitsschutzunterweisung" at bounding box center [462, 428] width 526 height 28
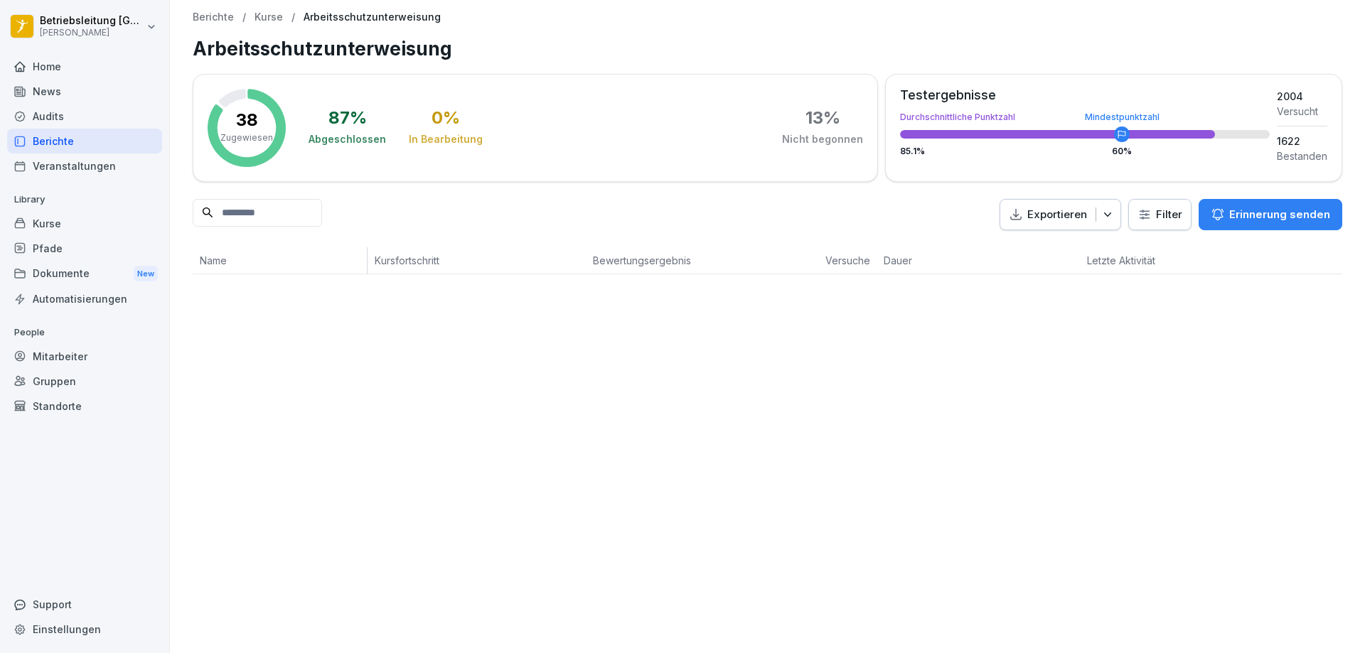
click at [1093, 210] on div "Exportieren" at bounding box center [1062, 215] width 106 height 16
click at [1137, 320] on div "Berichte / Kurse / Arbeitsschutzunterweisung Arbeitsschutzunterweisung 38 Zugew…" at bounding box center [767, 326] width 1195 height 653
click at [71, 117] on div "Audits" at bounding box center [84, 116] width 155 height 25
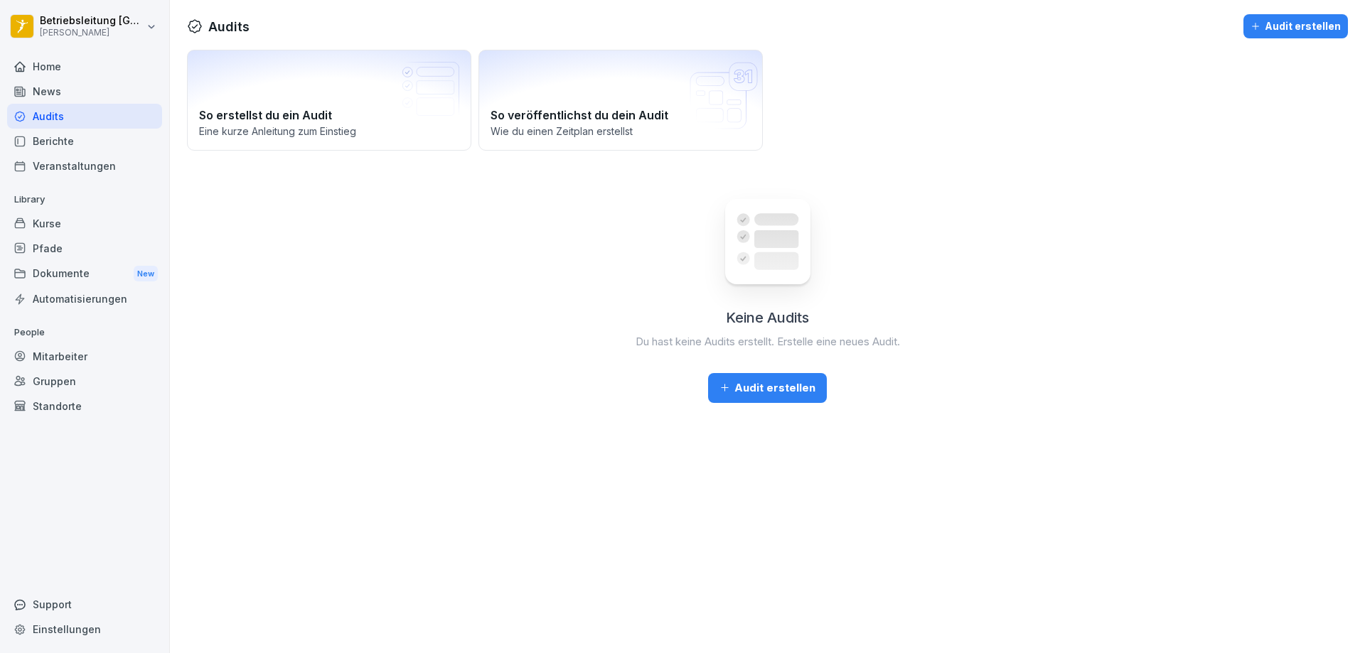
click at [57, 85] on div "News" at bounding box center [84, 91] width 155 height 25
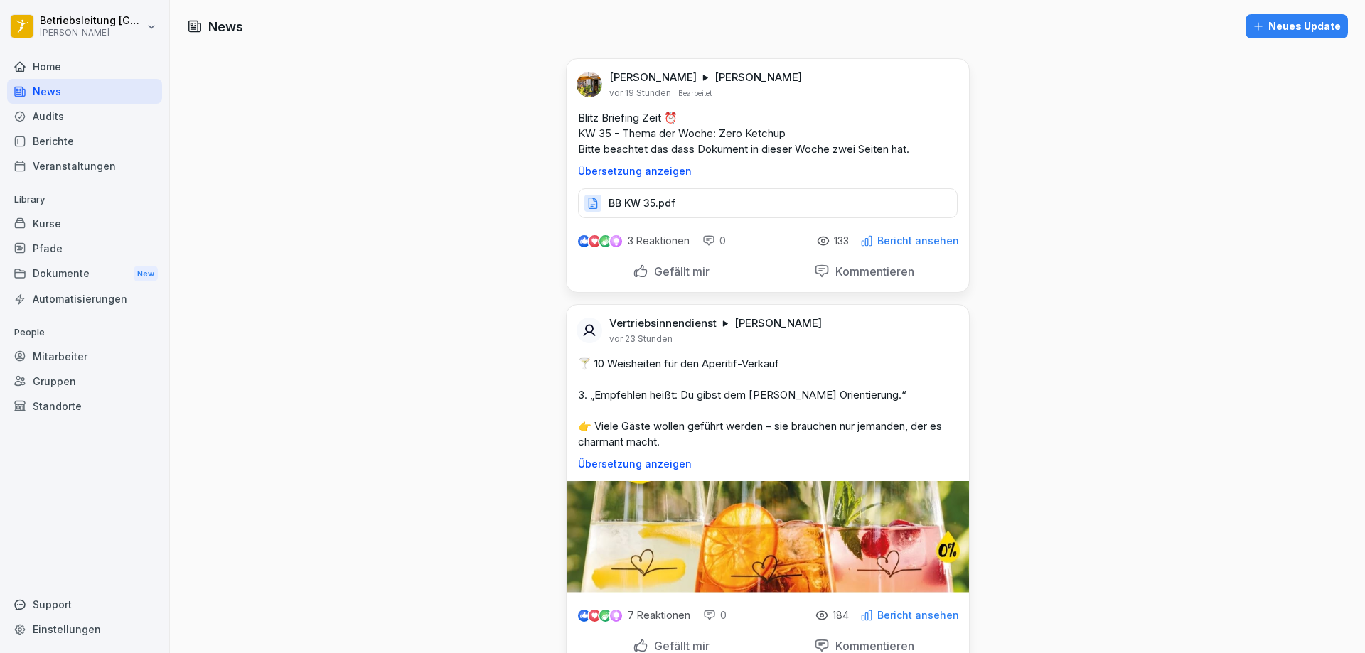
click at [72, 69] on div "Home" at bounding box center [84, 66] width 155 height 25
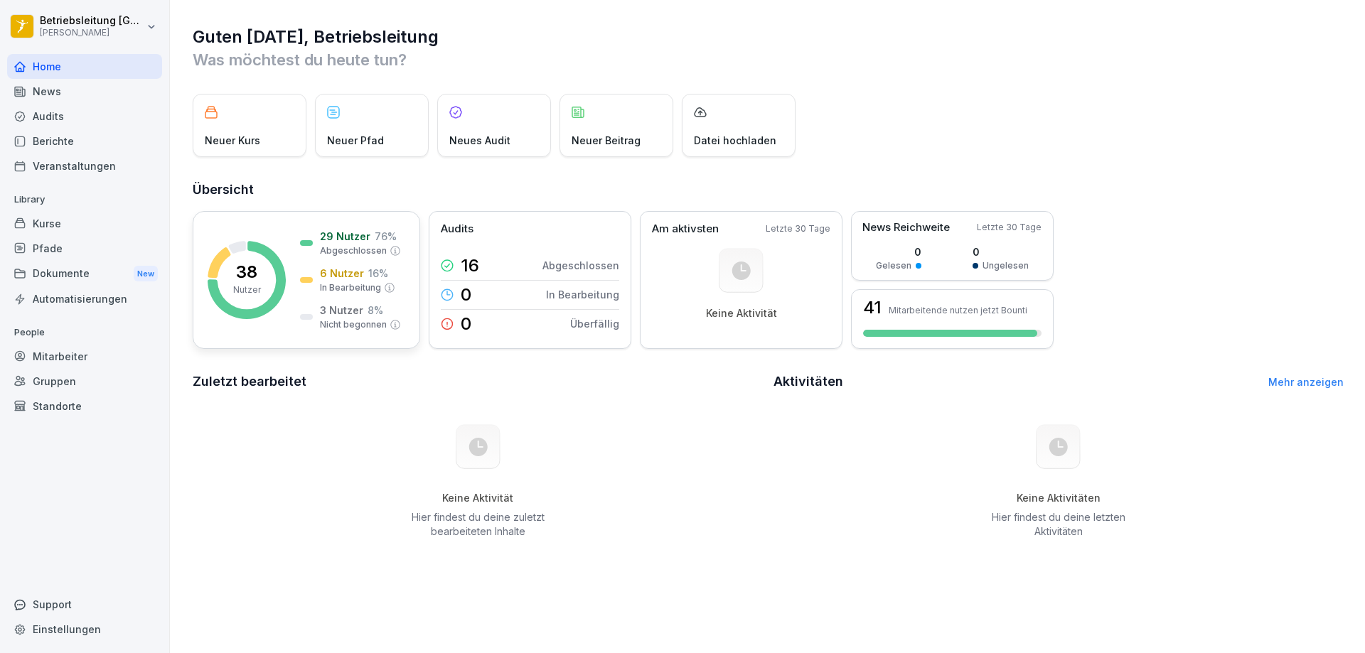
click at [228, 279] on rect at bounding box center [247, 280] width 78 height 78
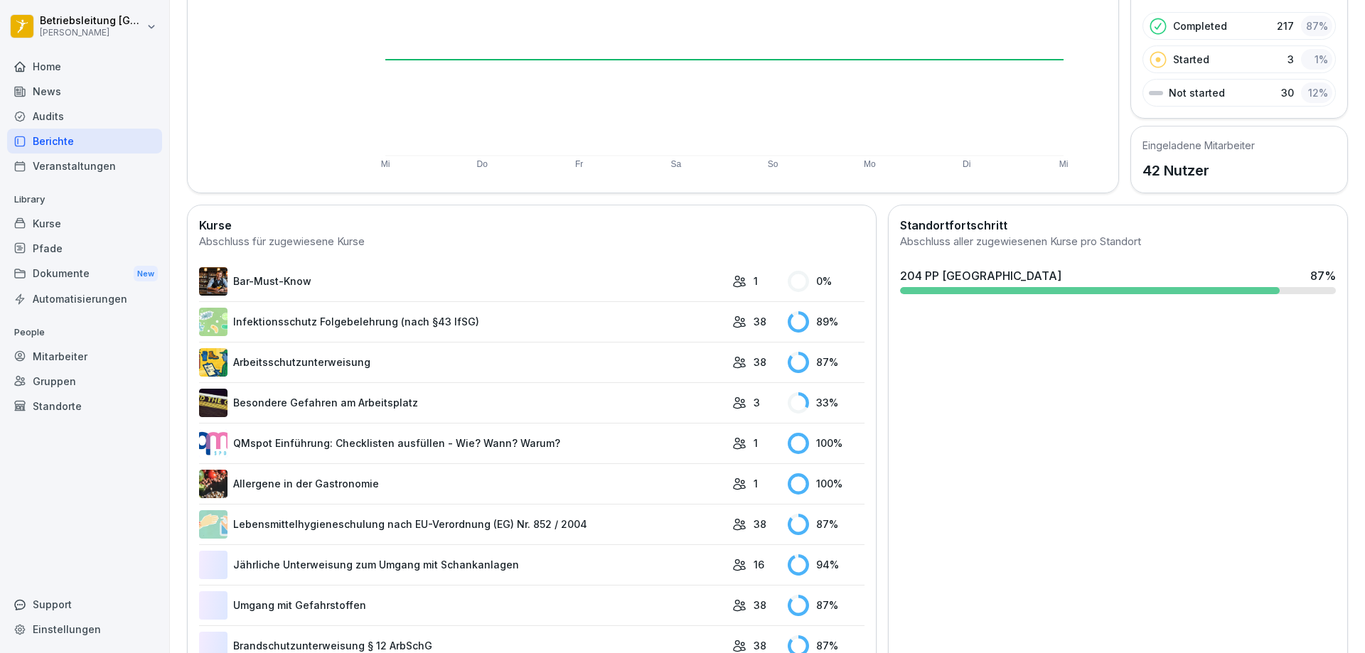
scroll to position [213, 0]
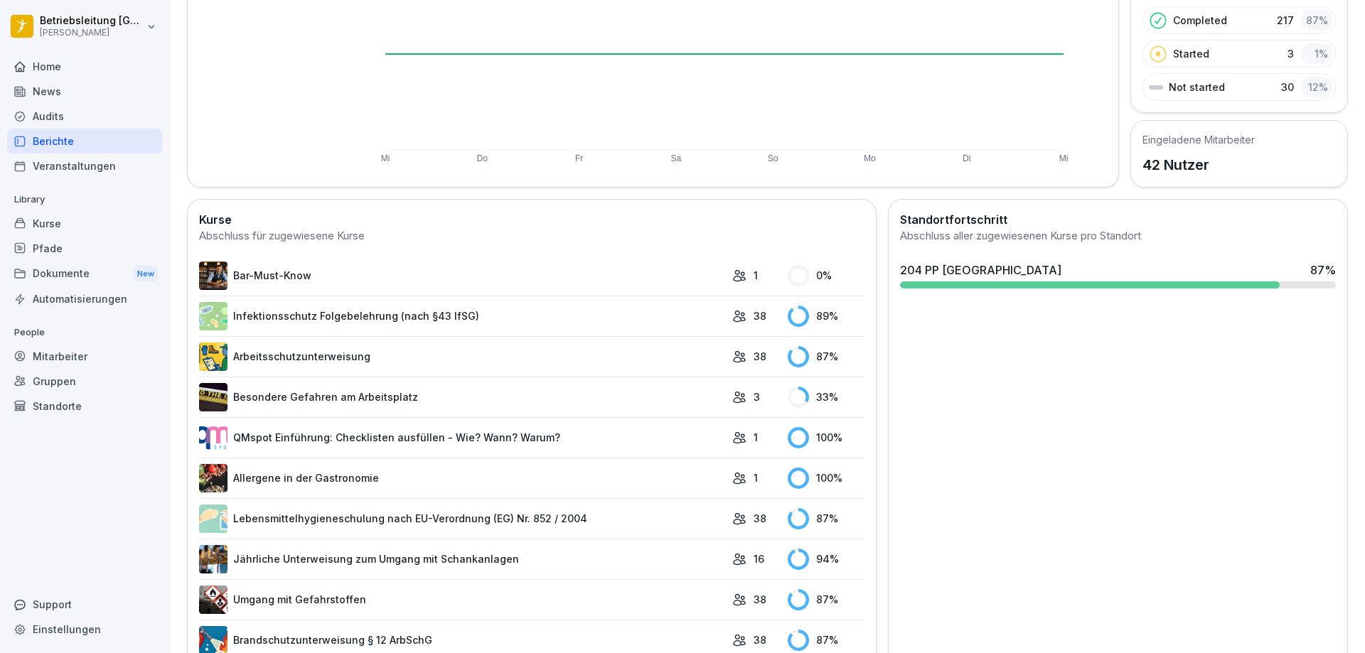
click at [678, 370] on link "Arbeitsschutzunterweisung" at bounding box center [462, 357] width 526 height 28
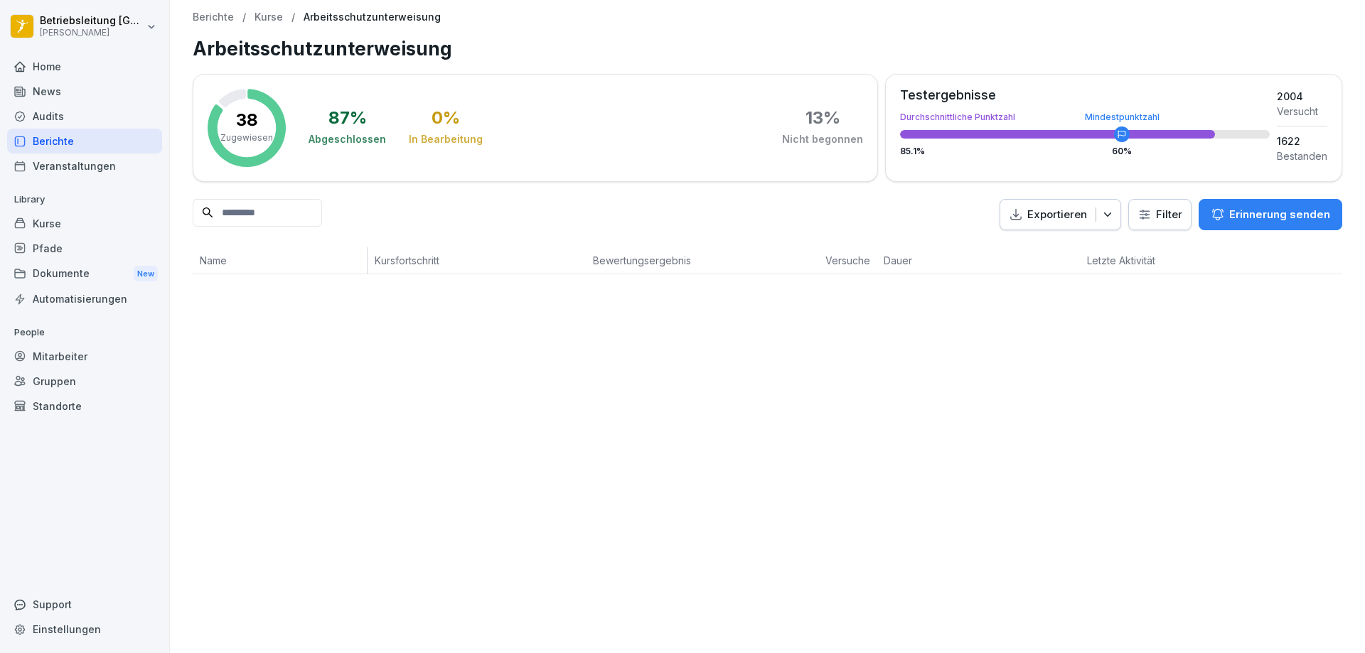
click at [65, 356] on div "Mitarbeiter" at bounding box center [84, 356] width 155 height 25
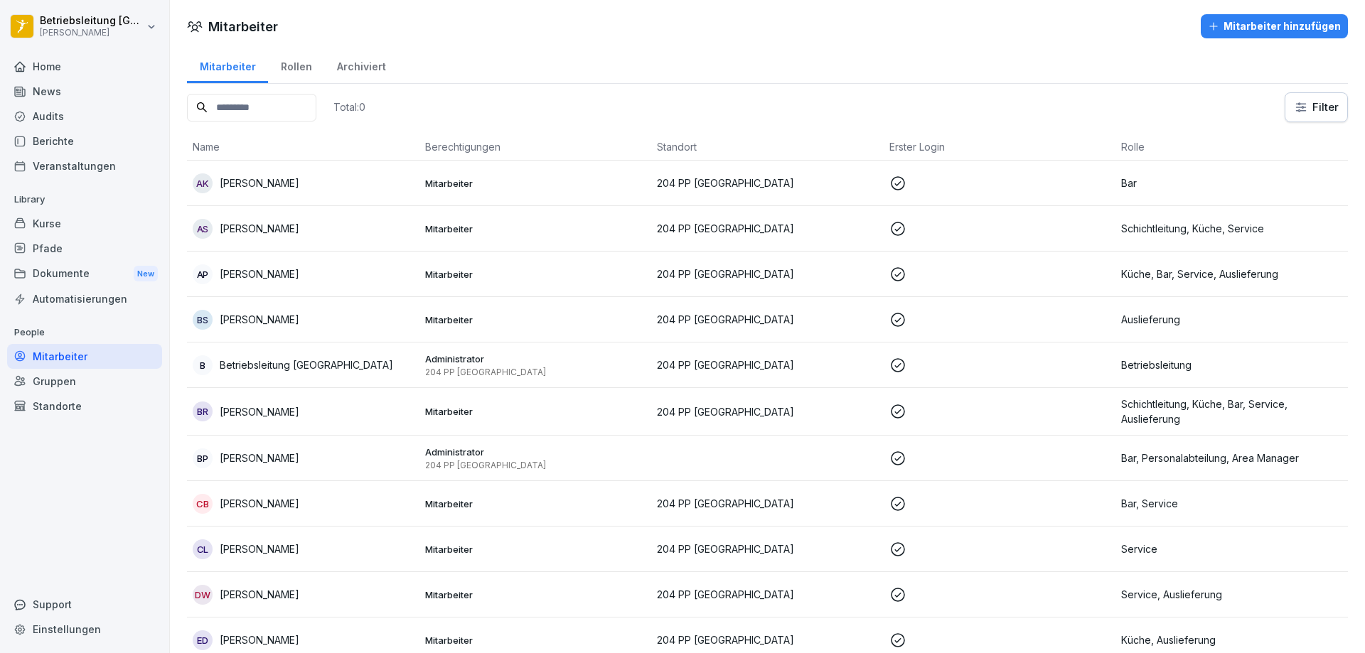
click at [347, 317] on div "BS Benedikt Elias Seithe" at bounding box center [303, 320] width 221 height 20
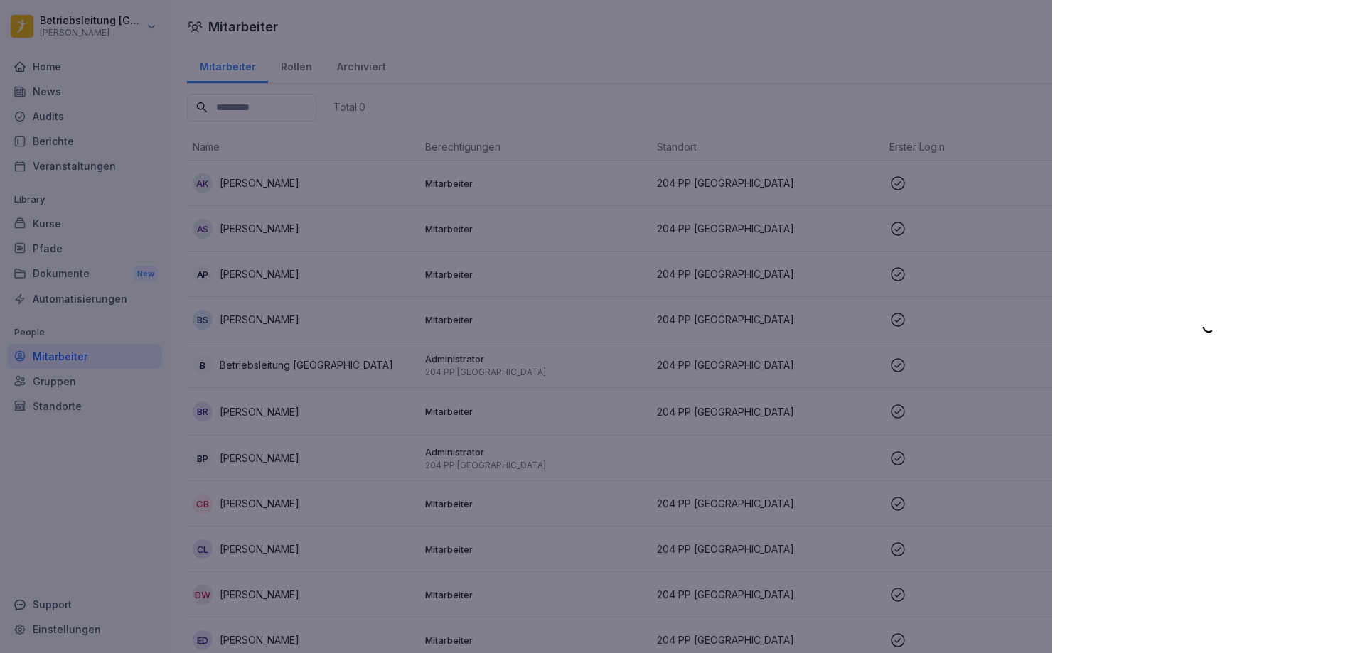
click at [1126, 330] on body "Betriebsleitung Greifswald Peter Pane Home News Audits Berichte Veranstaltungen…" at bounding box center [682, 326] width 1365 height 653
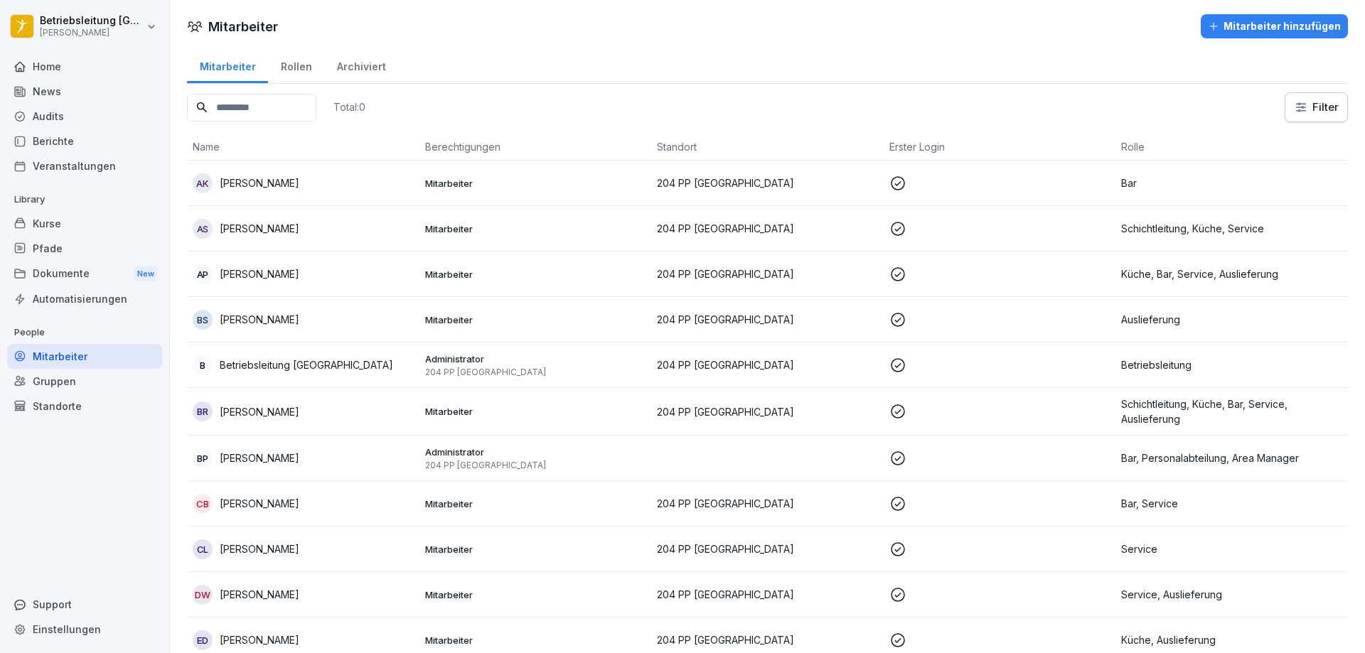
click at [57, 70] on div "Home" at bounding box center [84, 66] width 155 height 25
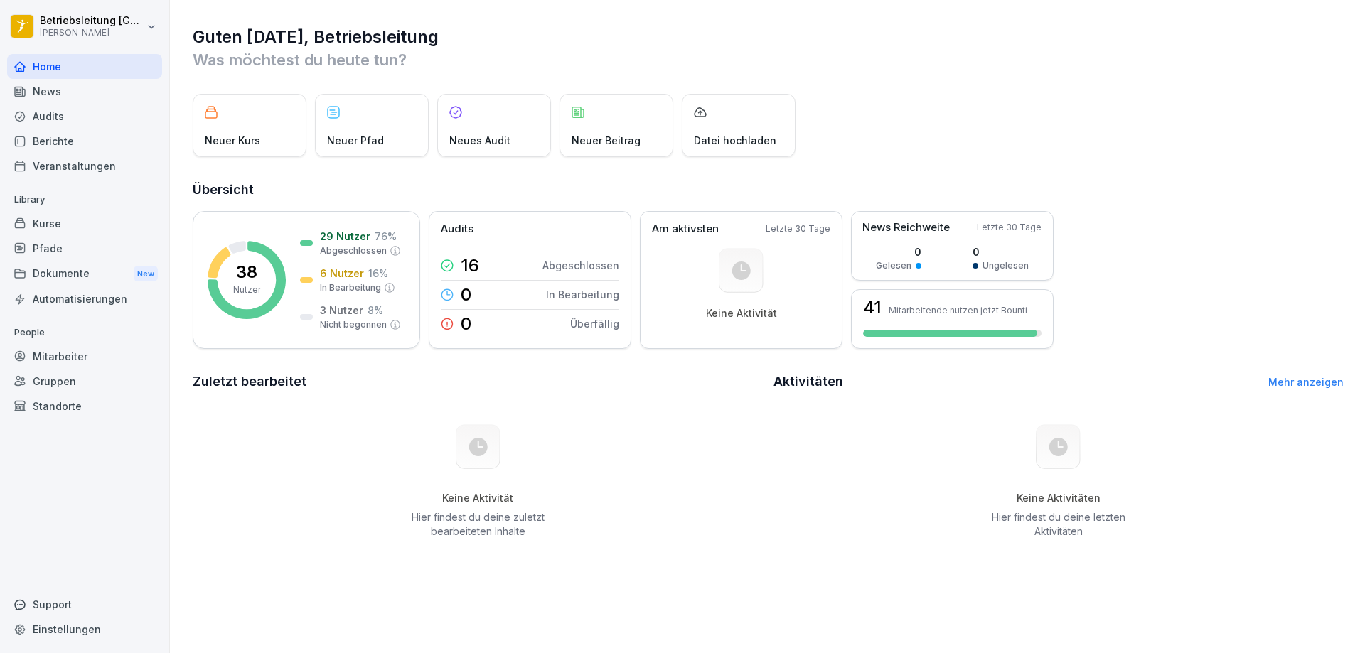
click at [262, 140] on div "Neuer Kurs" at bounding box center [250, 125] width 114 height 63
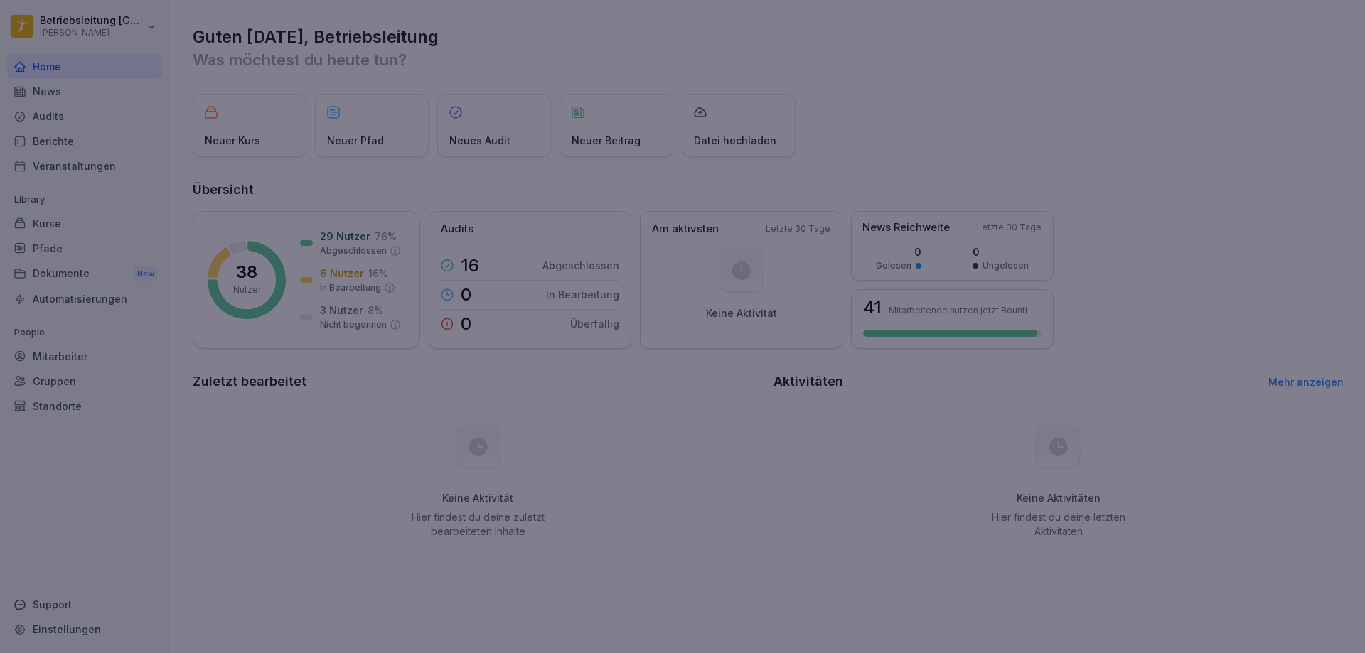
click at [102, 76] on div at bounding box center [682, 326] width 1365 height 653
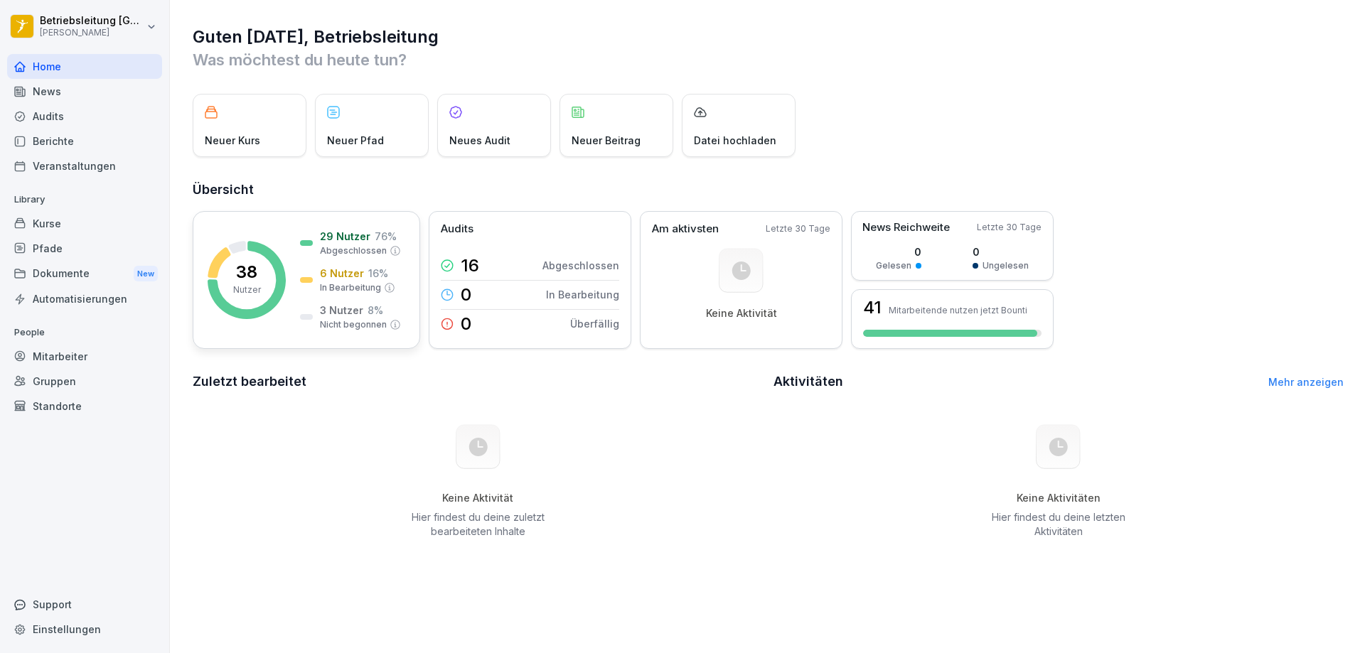
click at [353, 271] on p "6 Nutzer" at bounding box center [342, 273] width 44 height 15
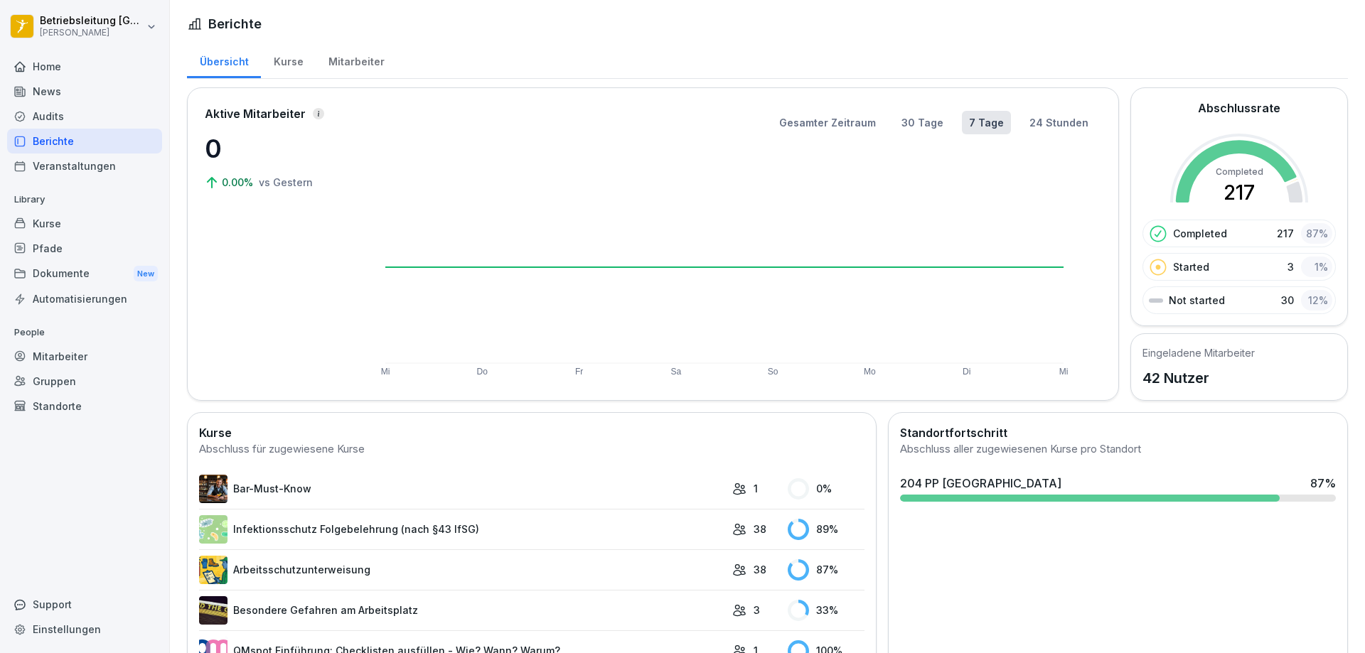
click at [284, 58] on div "Kurse" at bounding box center [288, 60] width 55 height 36
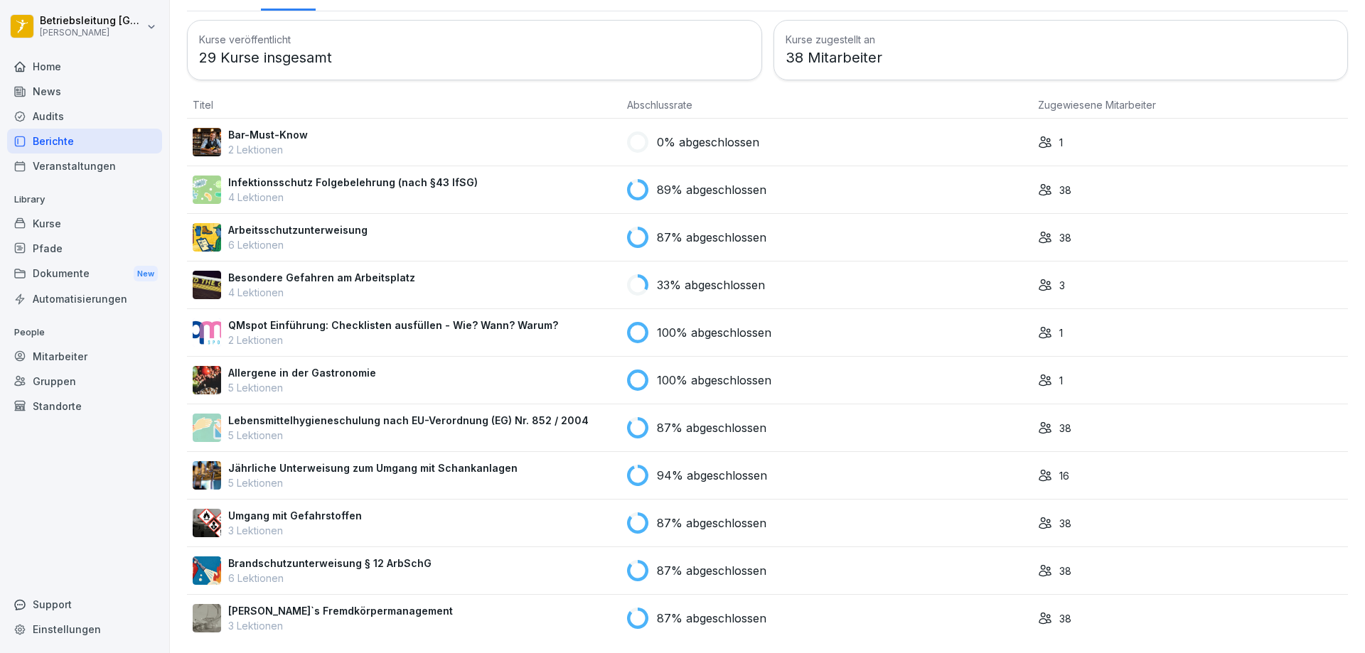
scroll to position [78, 0]
click at [537, 175] on div "Infektionsschutz Folgebelehrung (nach §43 IfSG) 4 Lektionen" at bounding box center [404, 190] width 423 height 30
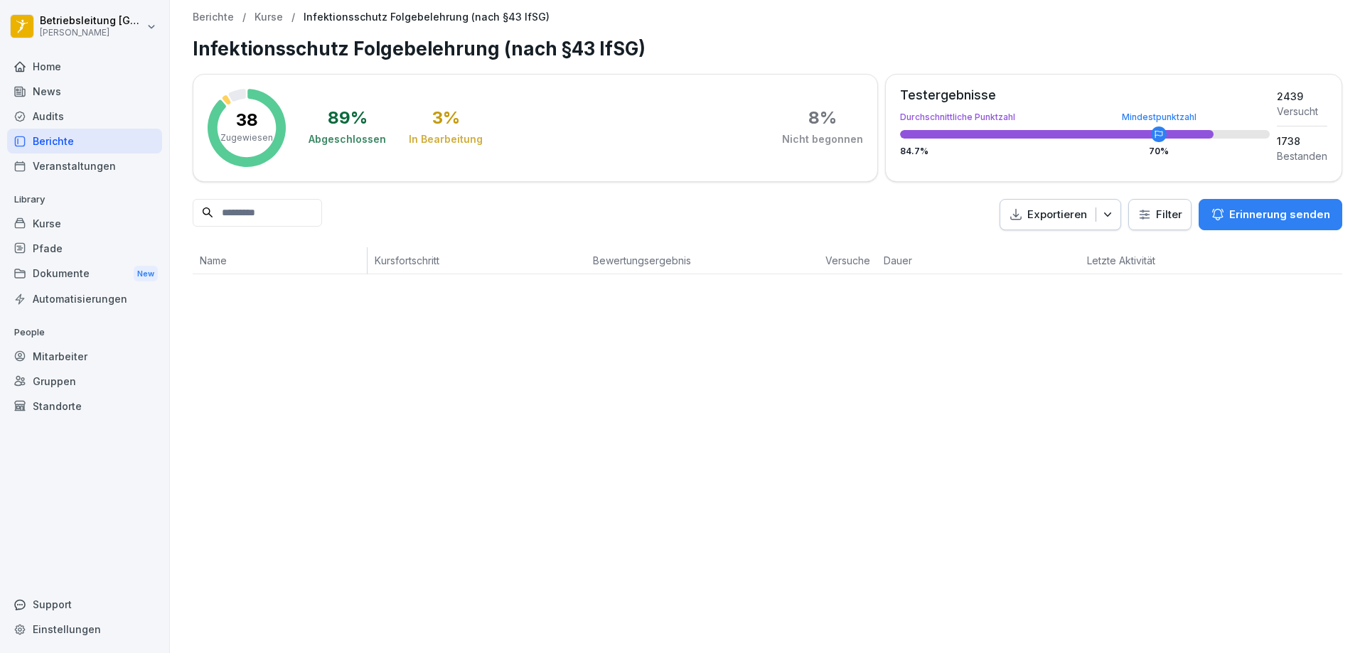
click at [283, 218] on input at bounding box center [257, 213] width 129 height 28
type input "**********"
click at [956, 372] on div "**********" at bounding box center [767, 326] width 1195 height 653
click at [312, 212] on icon at bounding box center [308, 212] width 9 height 9
click at [137, 18] on html "Betriebsleitung [GEOGRAPHIC_DATA] [PERSON_NAME] Home News Audits Berichte Veran…" at bounding box center [682, 326] width 1365 height 653
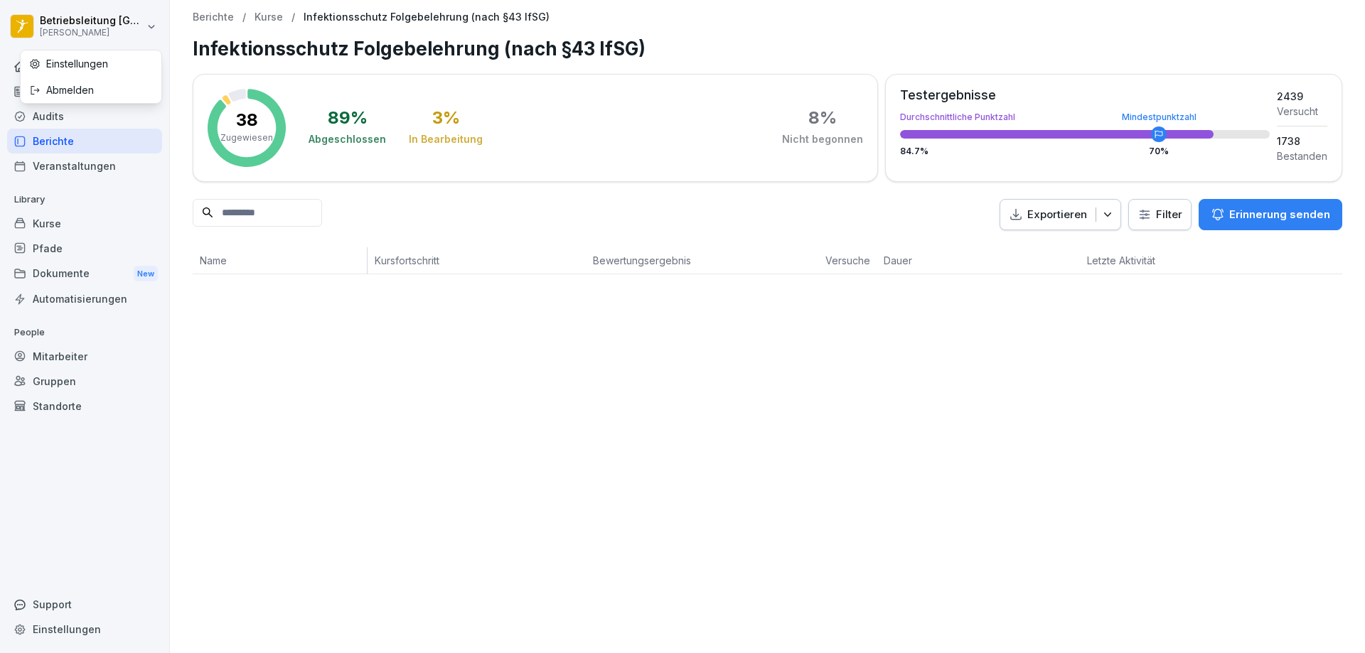
click at [88, 71] on div "Einstellungen" at bounding box center [91, 63] width 141 height 26
select select "**"
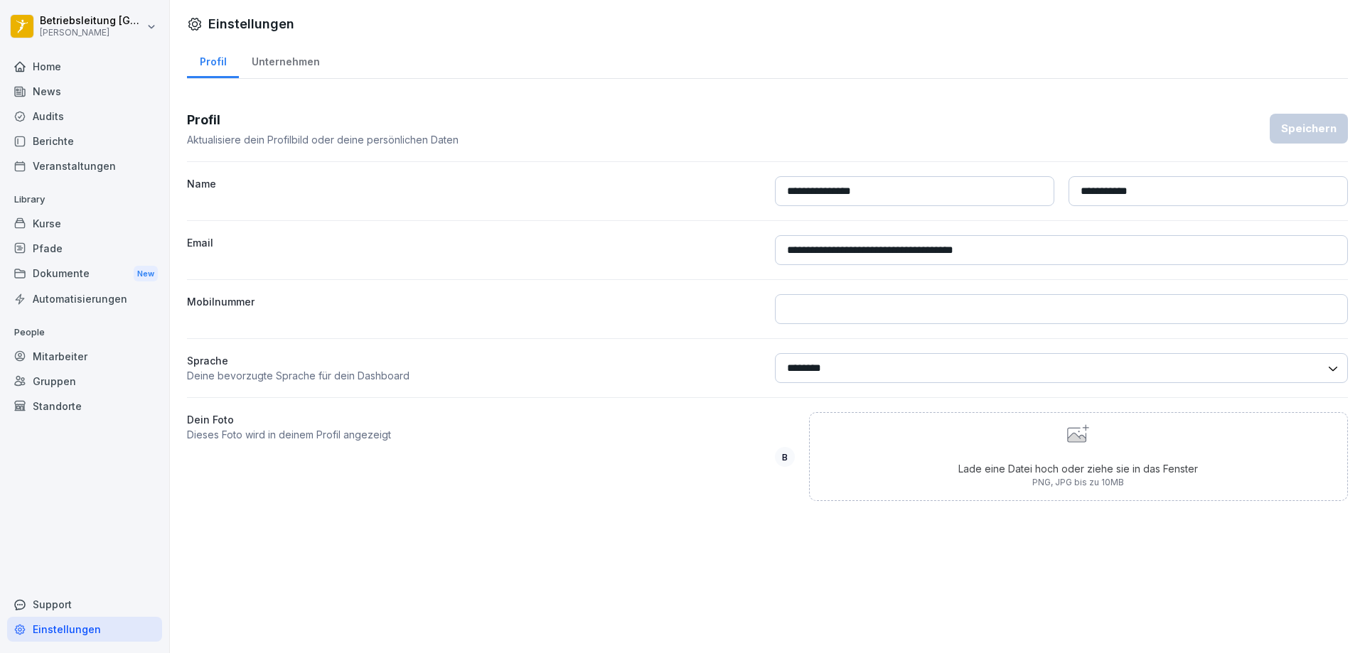
click at [46, 25] on html "**********" at bounding box center [682, 326] width 1365 height 653
click at [102, 223] on html "**********" at bounding box center [682, 326] width 1365 height 653
click at [65, 276] on div "Dokumente New" at bounding box center [84, 274] width 155 height 26
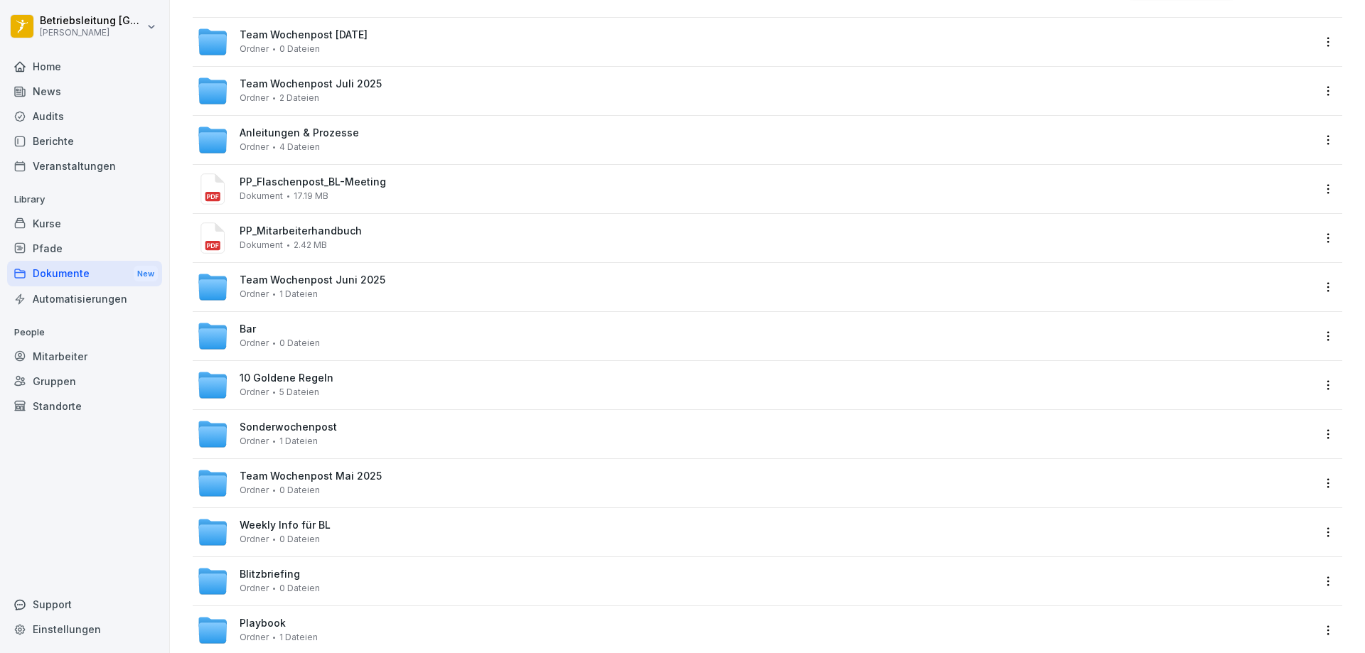
scroll to position [142, 0]
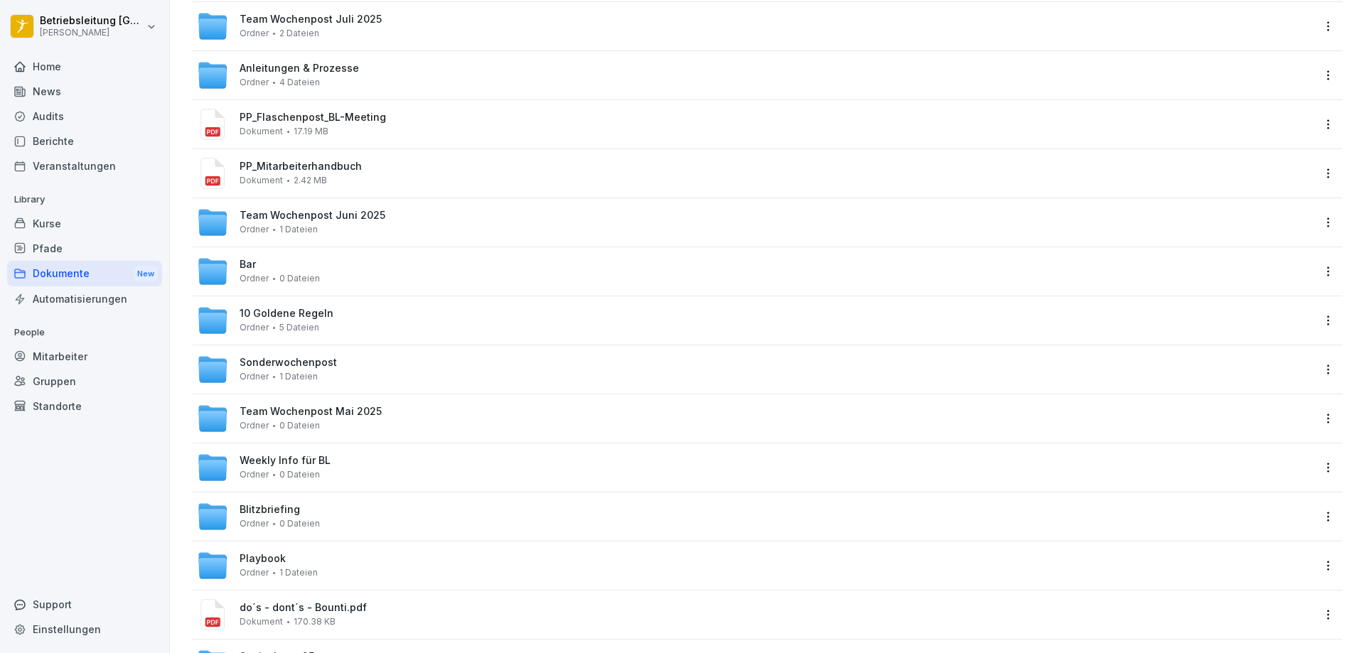
click at [87, 303] on div "Automatisierungen" at bounding box center [84, 299] width 155 height 25
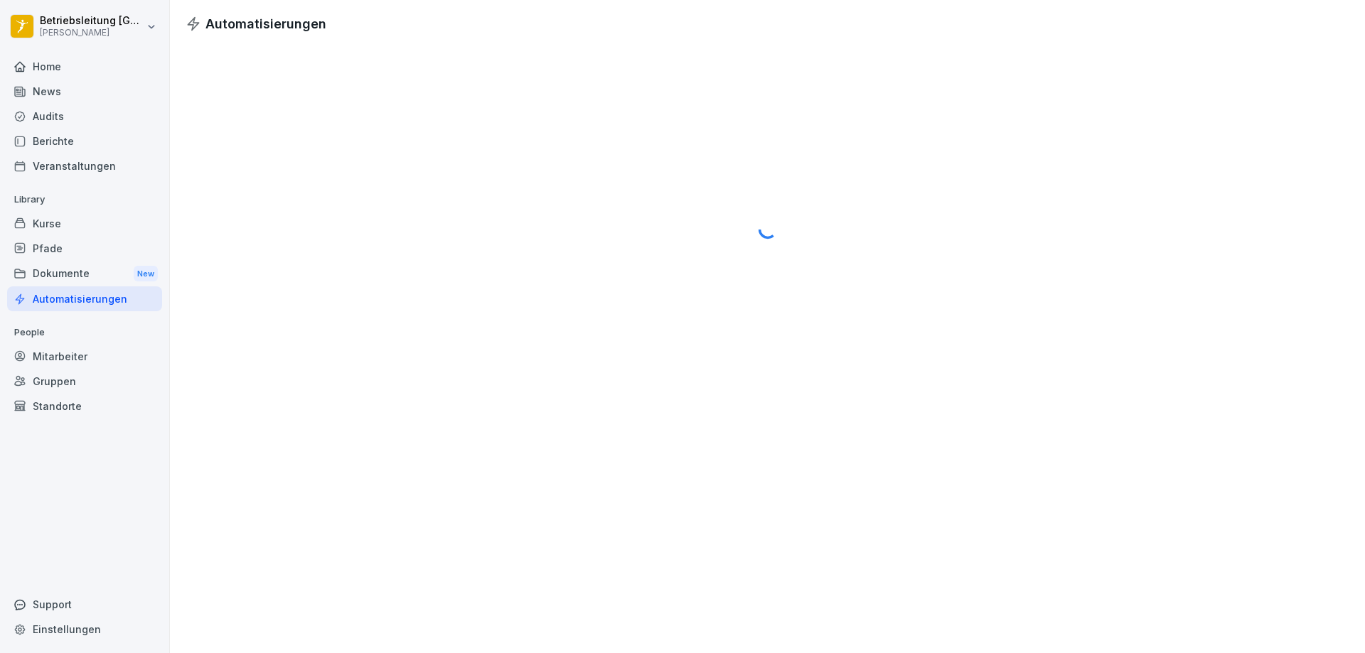
click at [53, 58] on div "Home" at bounding box center [84, 66] width 155 height 25
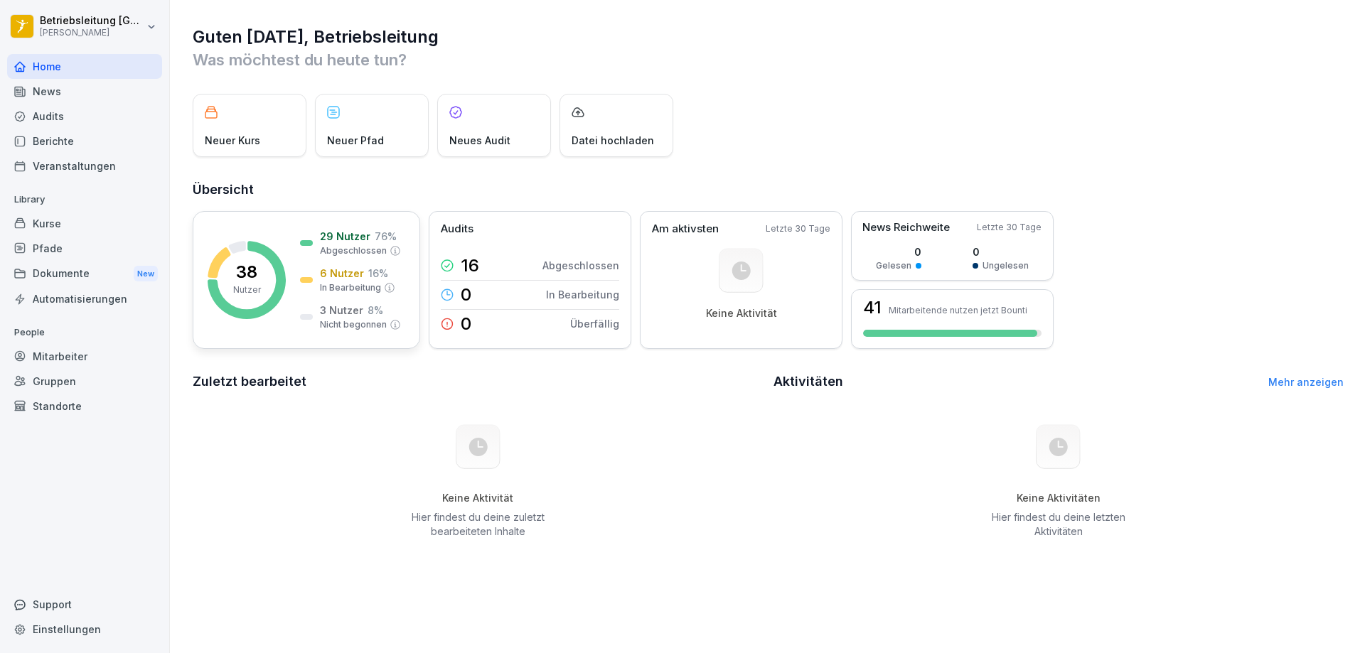
click at [346, 334] on div "38 Nutzer 29 Nutzer 76 % Abgeschlossen 6 Nutzer 16 % In Bearbeitung 3 Nutzer 8 …" at bounding box center [307, 280] width 228 height 138
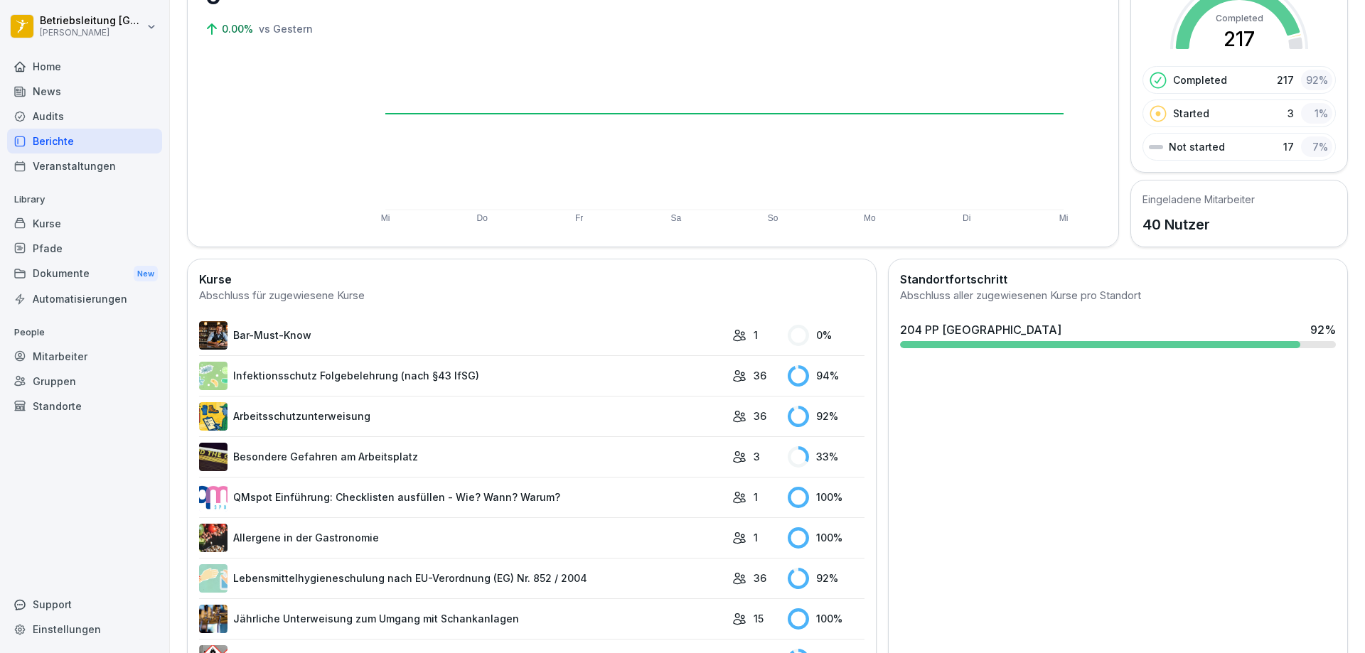
scroll to position [296, 0]
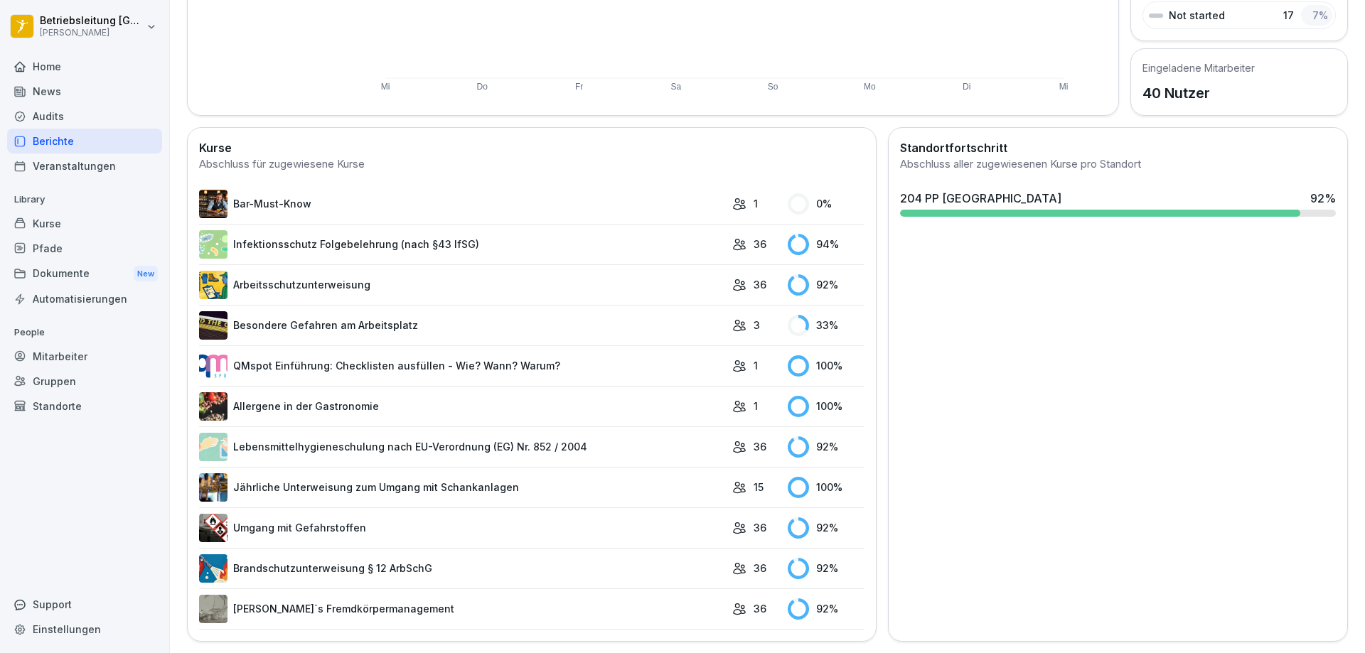
click at [528, 533] on td "Umgang mit Gefahrstoffen" at bounding box center [462, 528] width 526 height 41
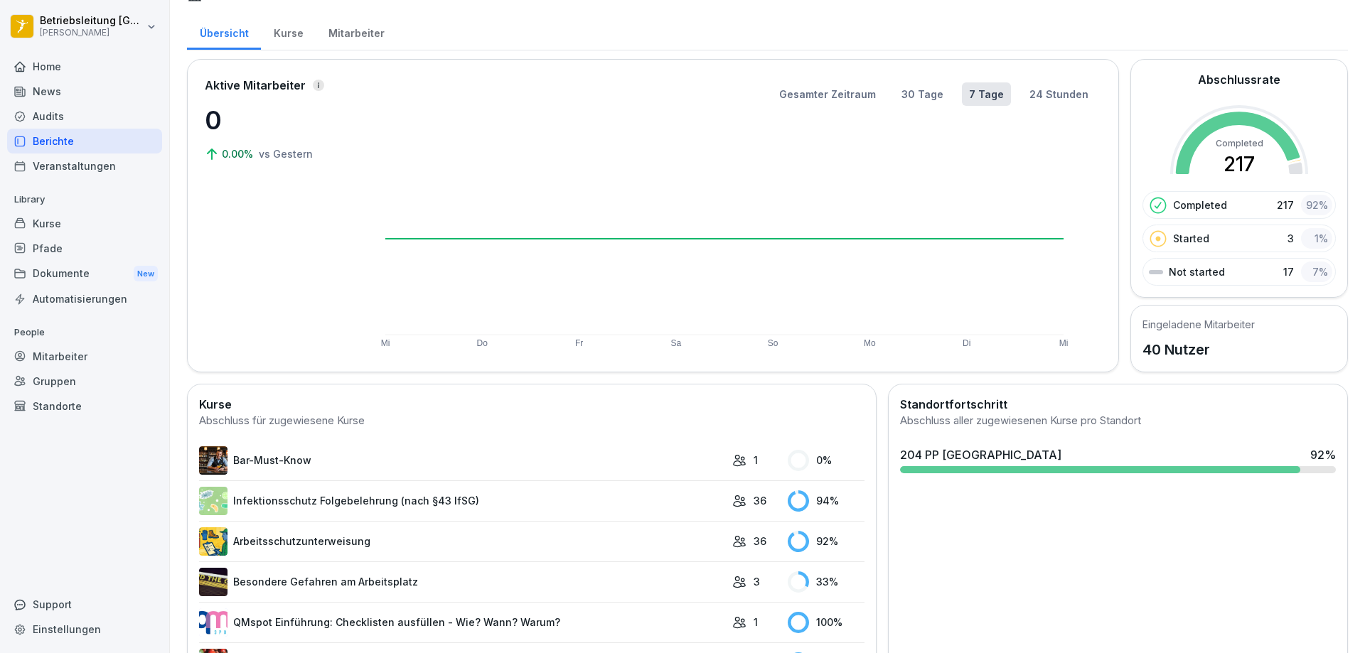
scroll to position [0, 0]
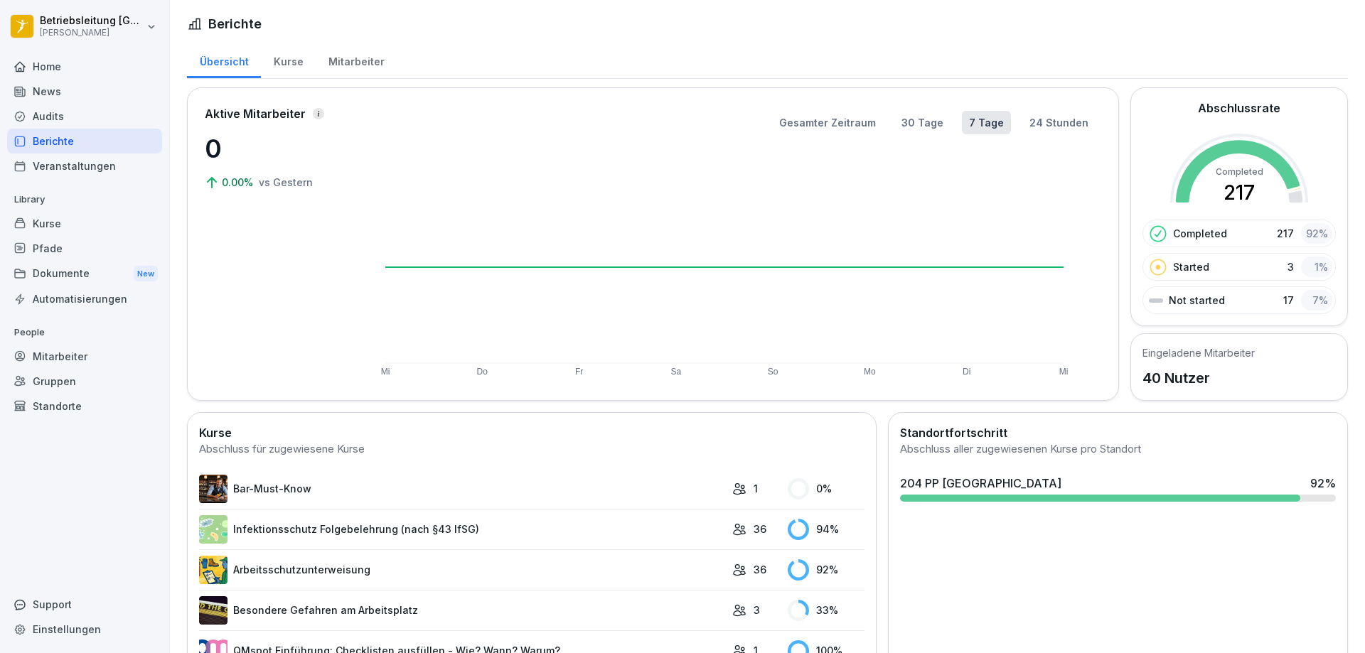
click at [293, 59] on div "Kurse" at bounding box center [288, 60] width 55 height 36
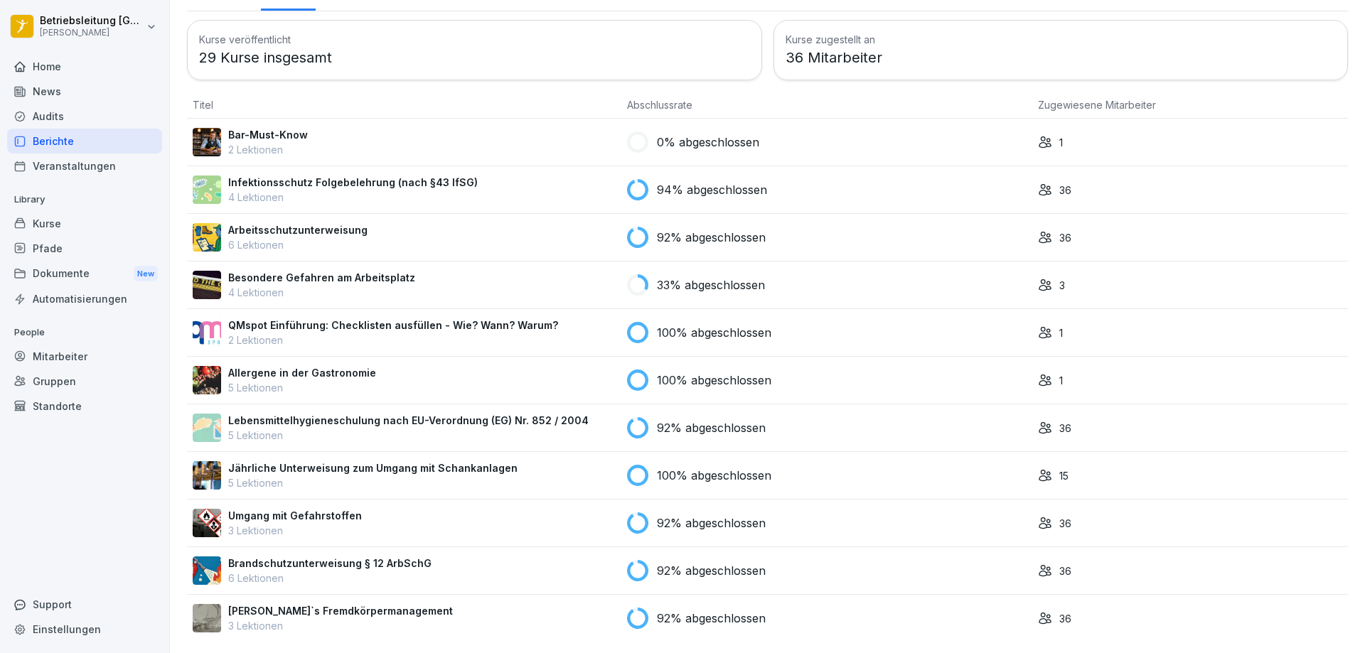
scroll to position [78, 0]
click at [344, 175] on p "Infektionsschutz Folgebelehrung (nach §43 IfSG)" at bounding box center [353, 182] width 250 height 15
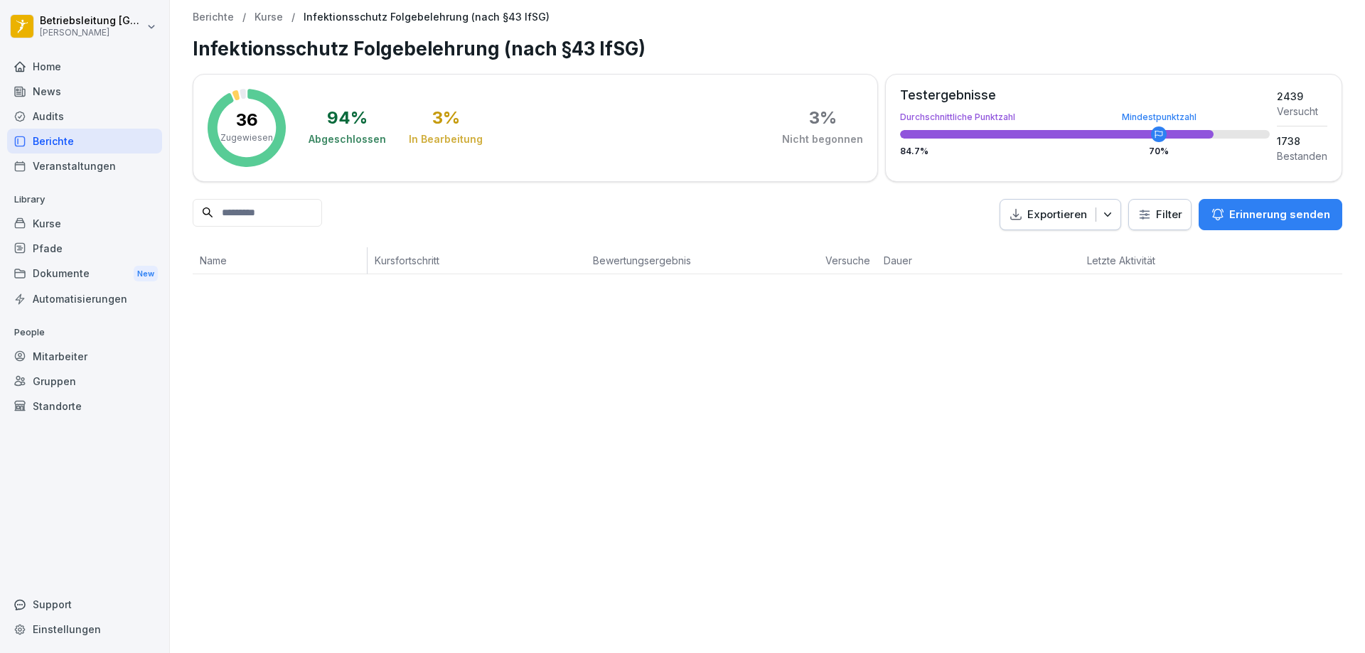
click at [1266, 211] on p "Erinnerung senden" at bounding box center [1279, 215] width 101 height 16
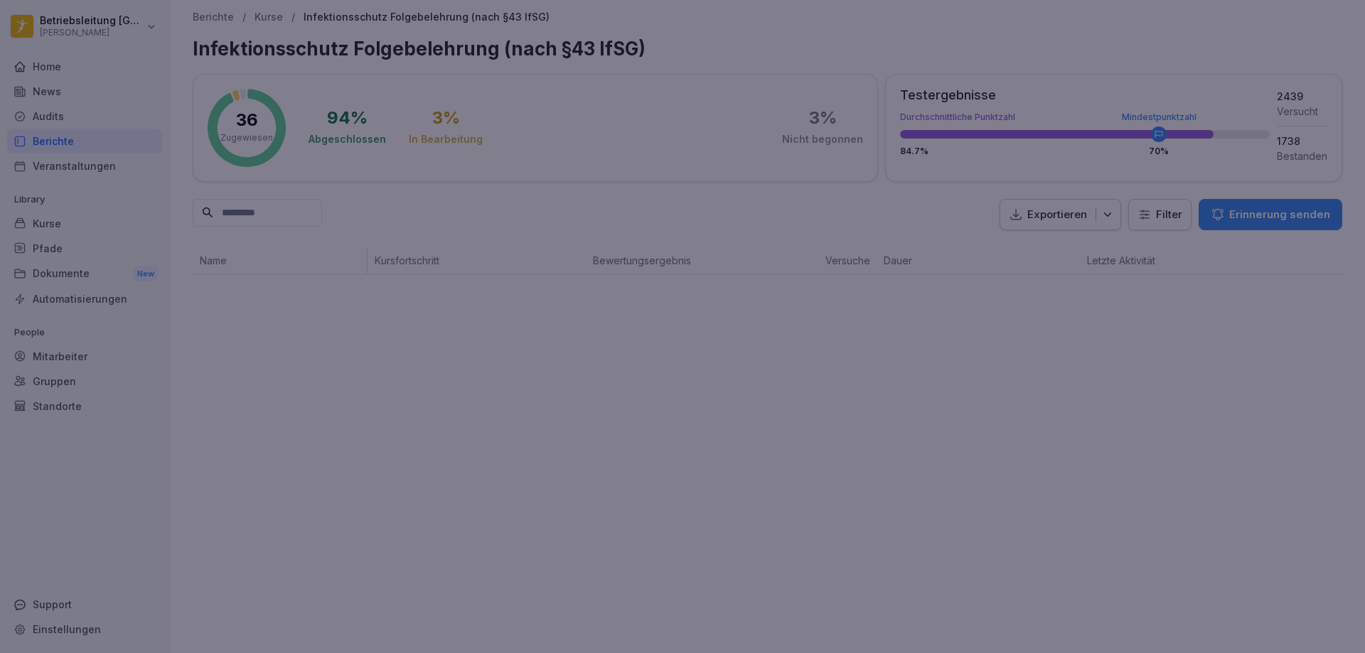
click at [1010, 300] on div at bounding box center [682, 326] width 1365 height 653
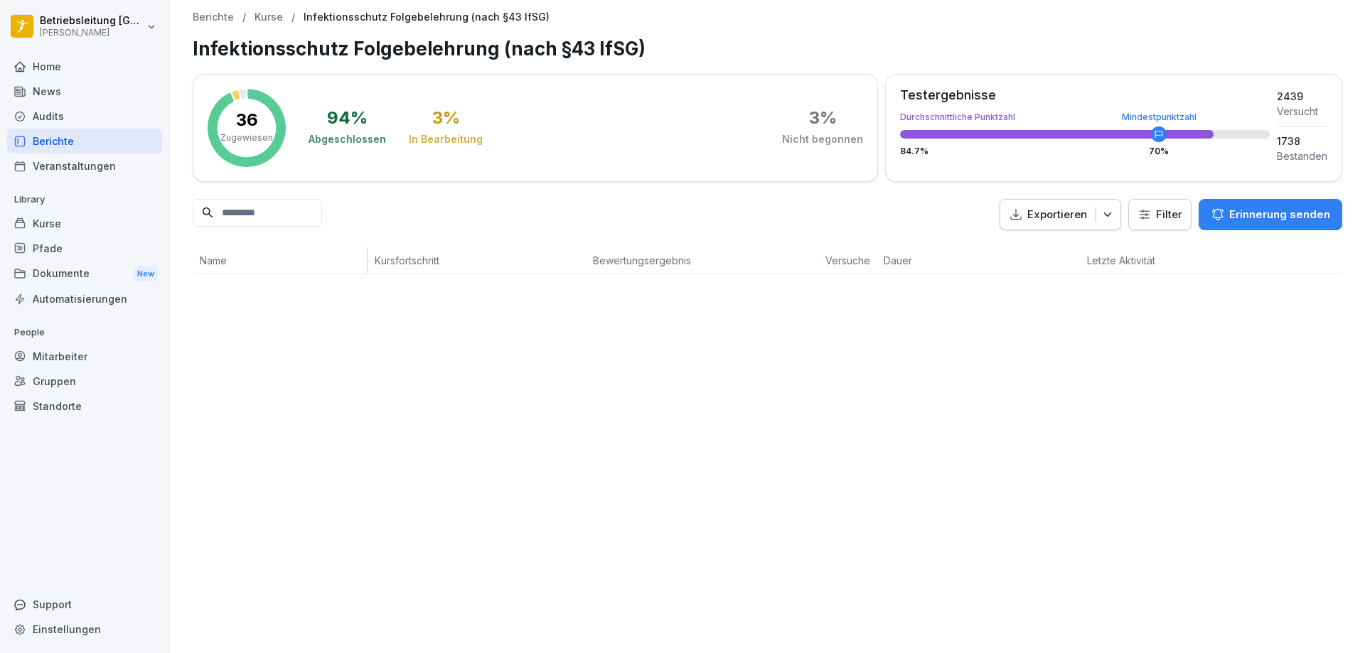
click at [69, 353] on div "Mitarbeiter" at bounding box center [84, 356] width 155 height 25
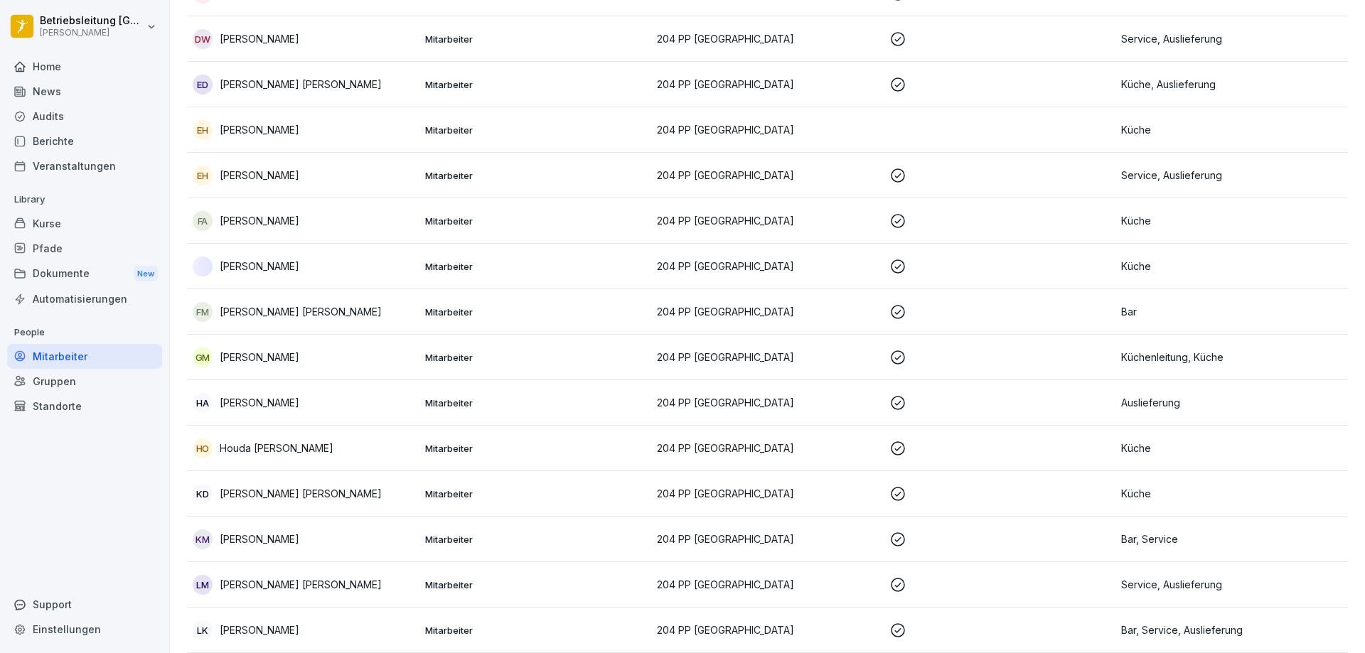
scroll to position [498, 0]
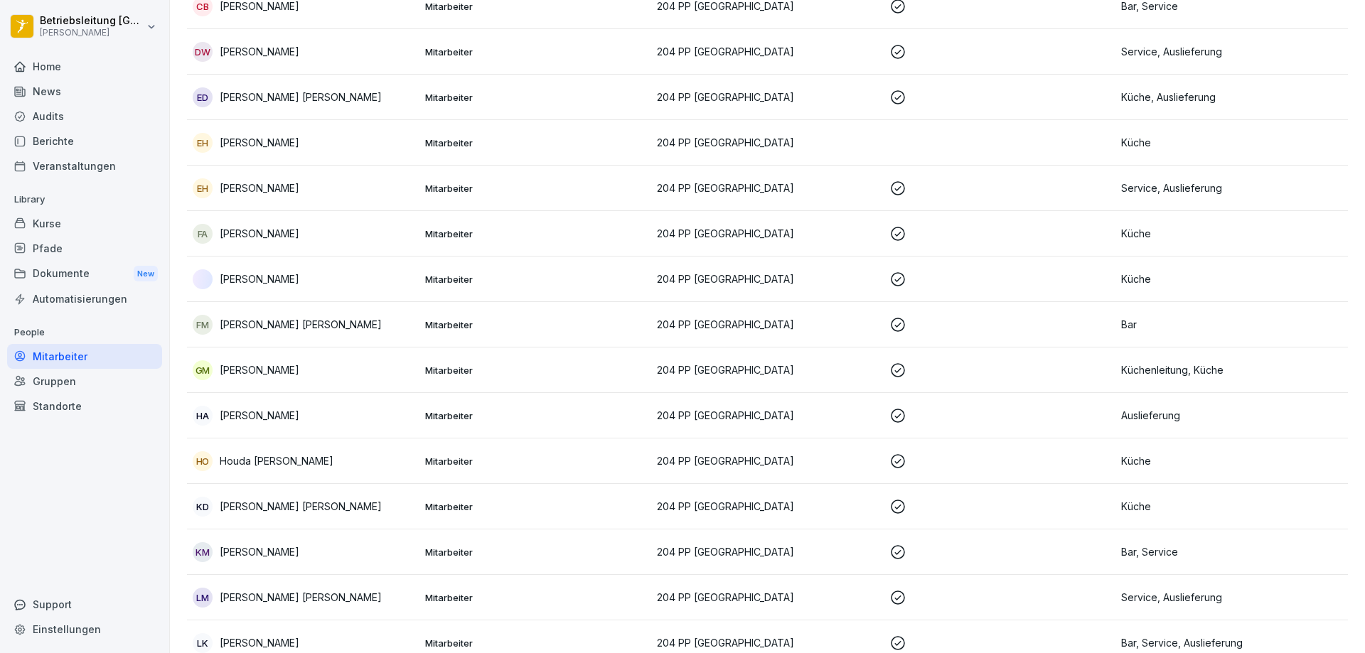
click at [786, 142] on p "204 PP [GEOGRAPHIC_DATA]" at bounding box center [767, 142] width 221 height 15
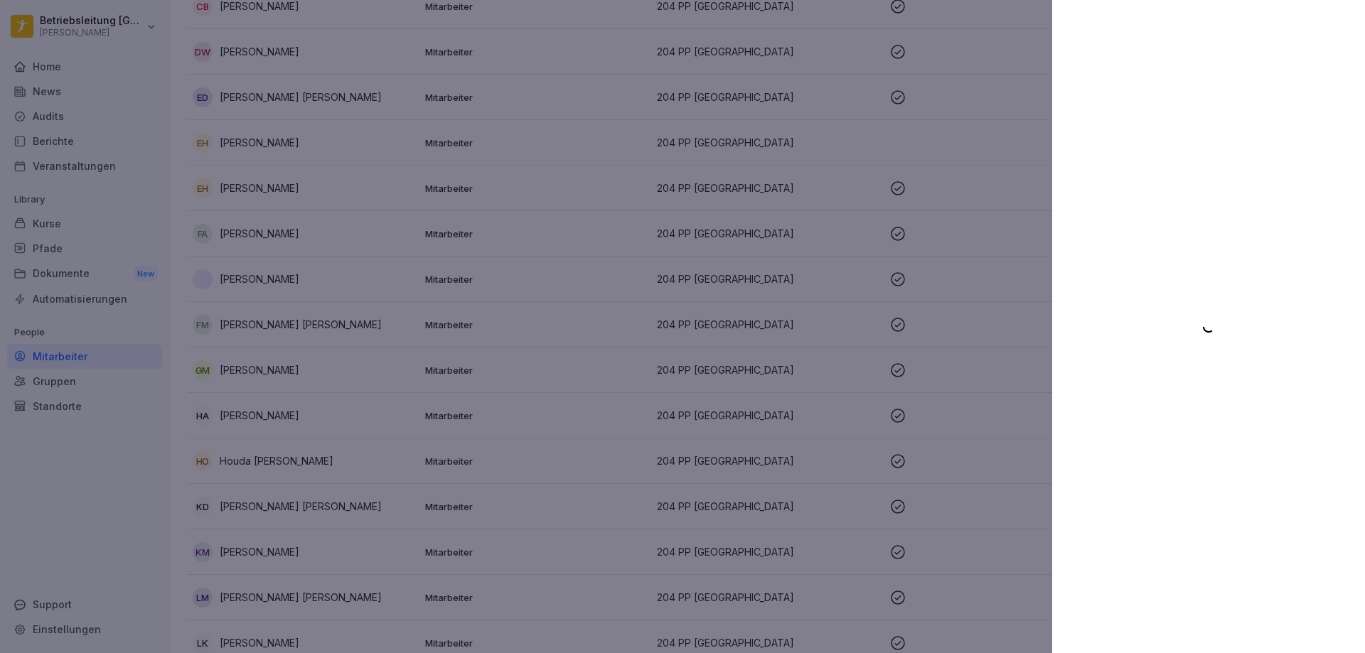
click at [783, 266] on div at bounding box center [682, 326] width 1365 height 653
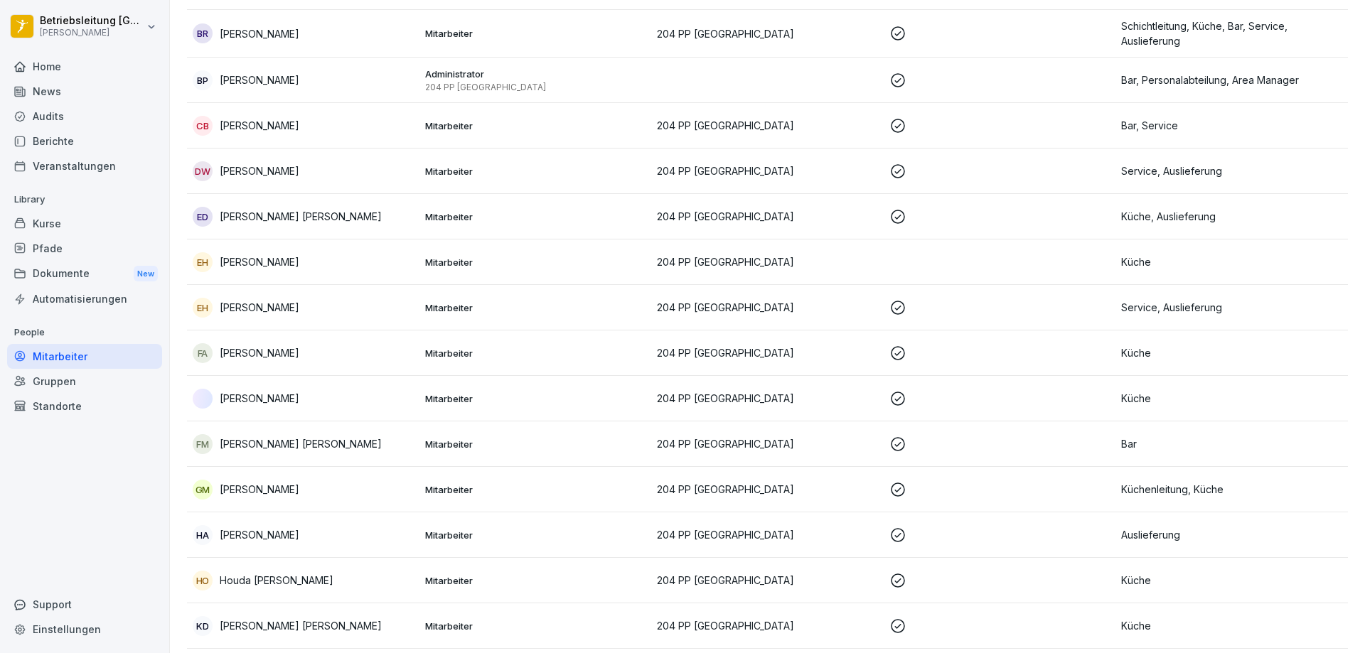
scroll to position [367, 0]
